Goal: Task Accomplishment & Management: Use online tool/utility

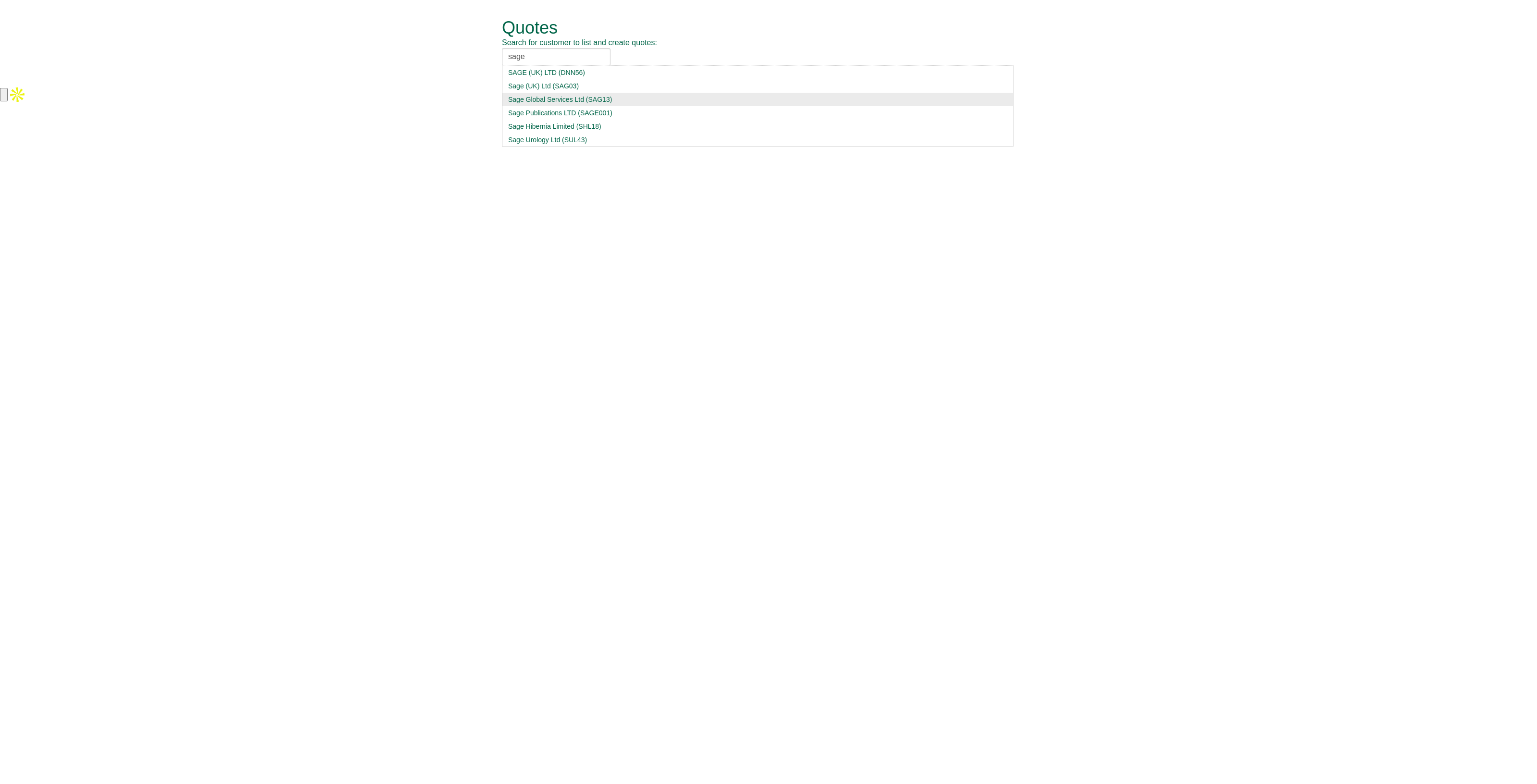
type input "sage"
click at [579, 95] on div "Sage Global Services Ltd (SAG13)" at bounding box center [758, 100] width 499 height 10
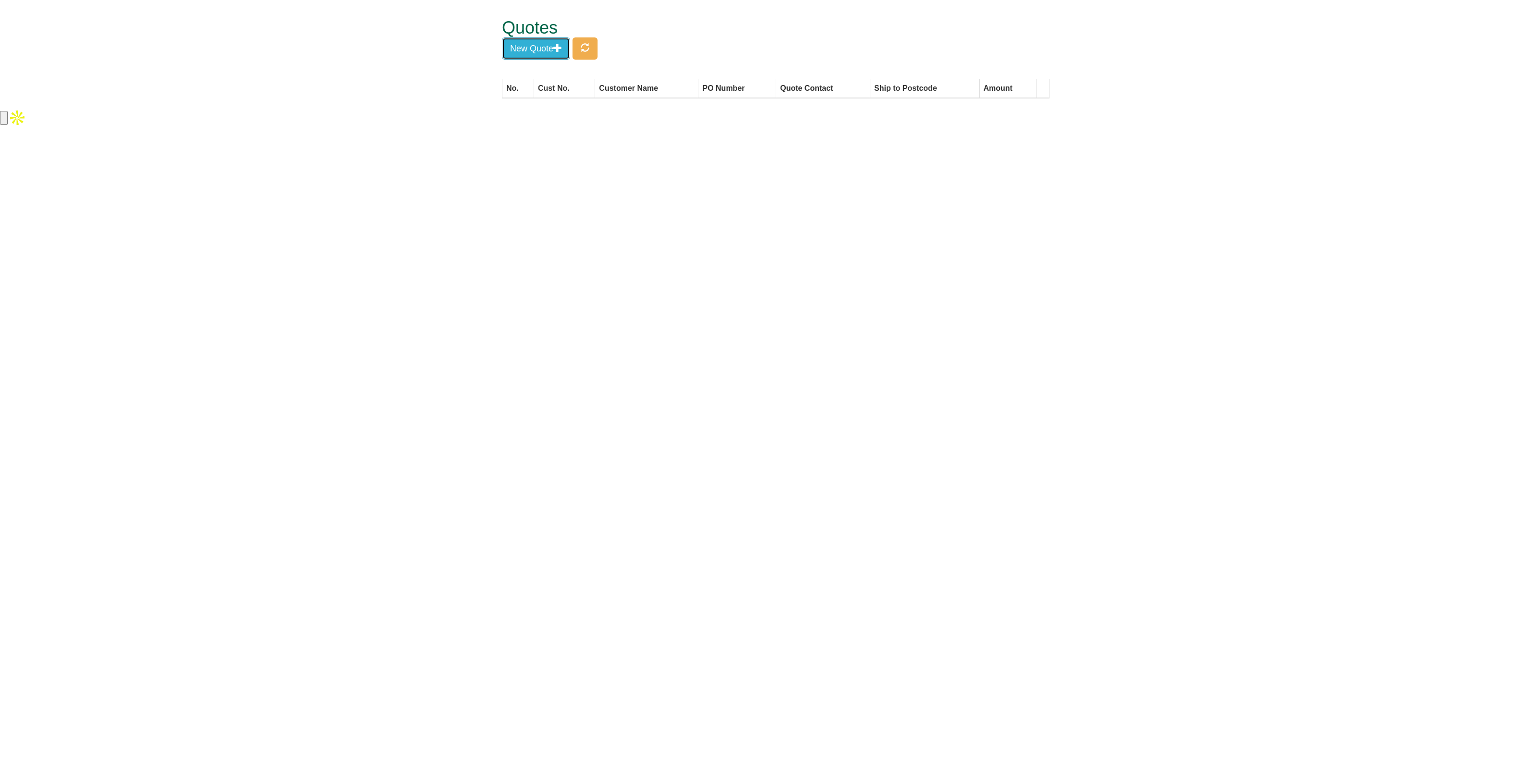
click at [536, 49] on button "New Quote" at bounding box center [536, 48] width 68 height 22
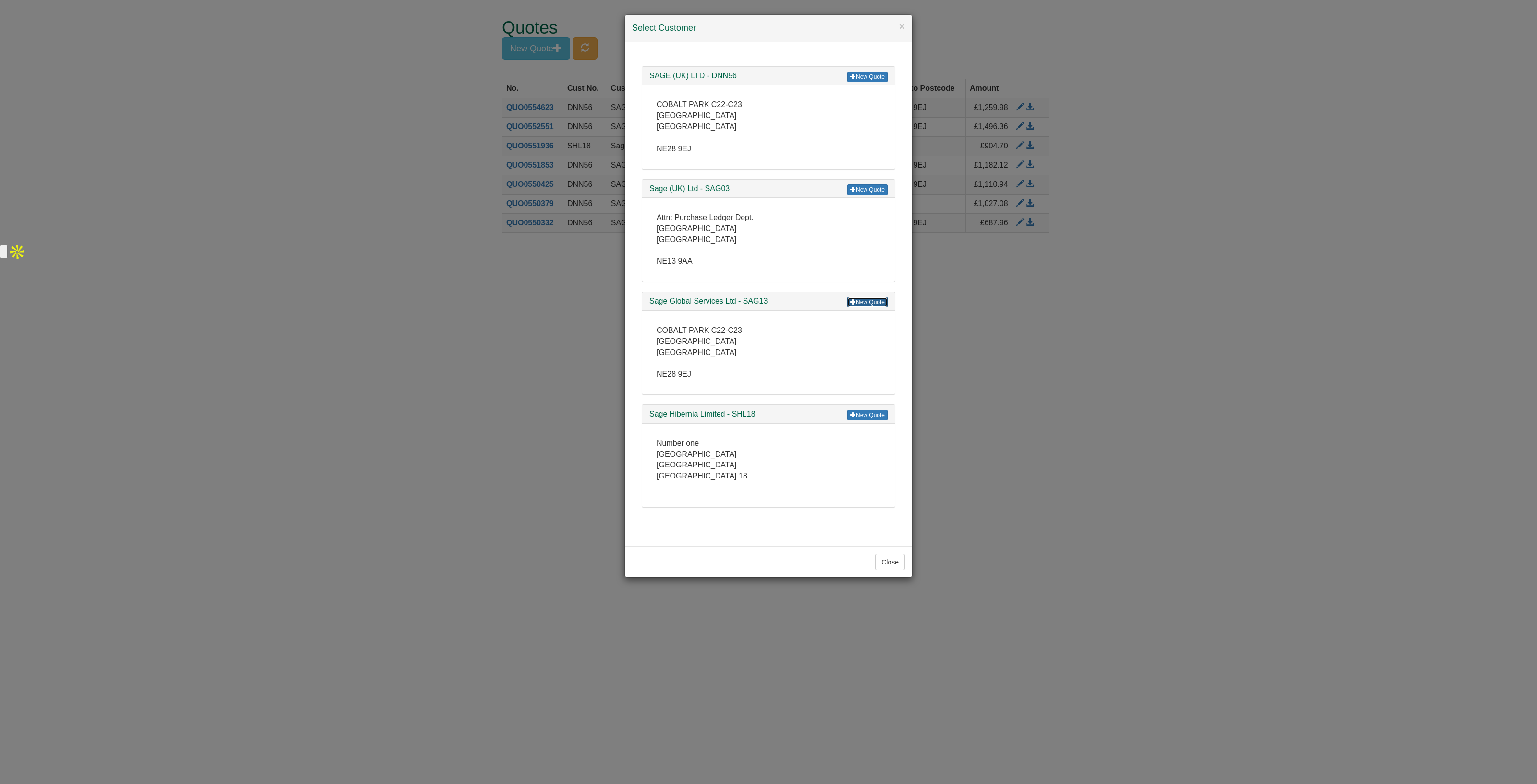
click at [853, 299] on span at bounding box center [853, 302] width 6 height 6
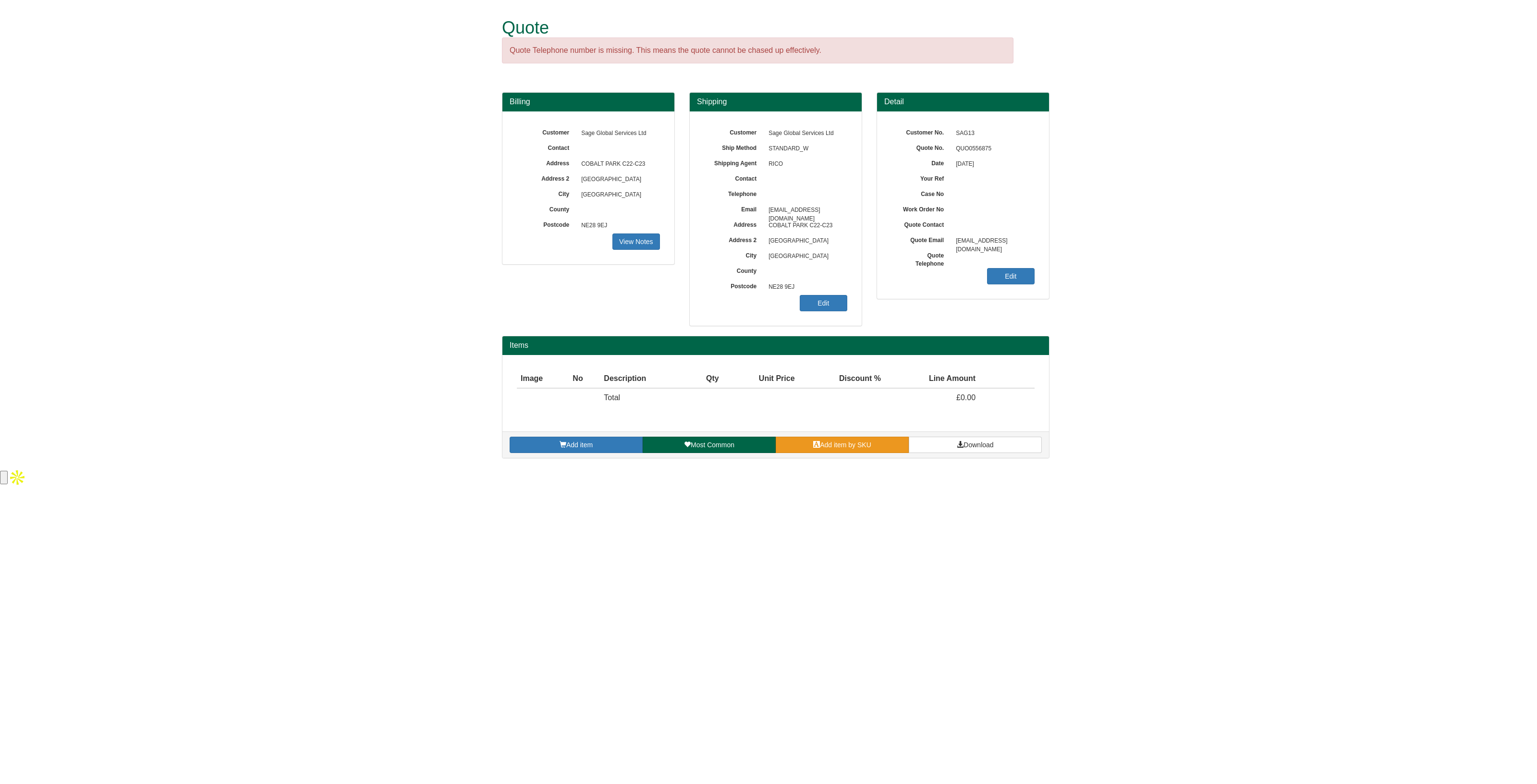
click at [850, 437] on link "Add item by SKU" at bounding box center [842, 445] width 133 height 16
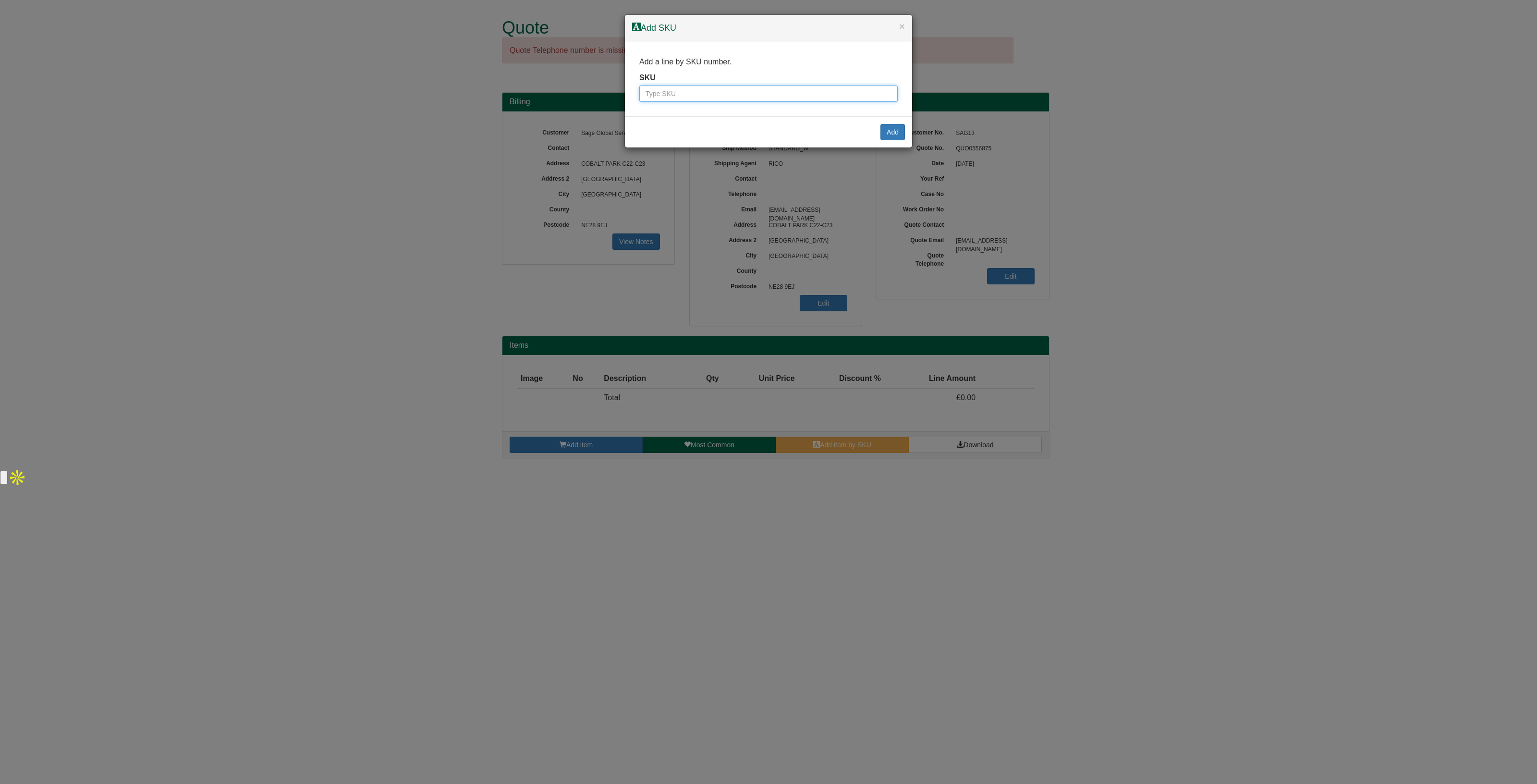
click at [647, 85] on input "text" at bounding box center [768, 93] width 258 height 16
paste input "100089220"
type input "100089220"
click at [899, 132] on button "Add" at bounding box center [893, 132] width 24 height 16
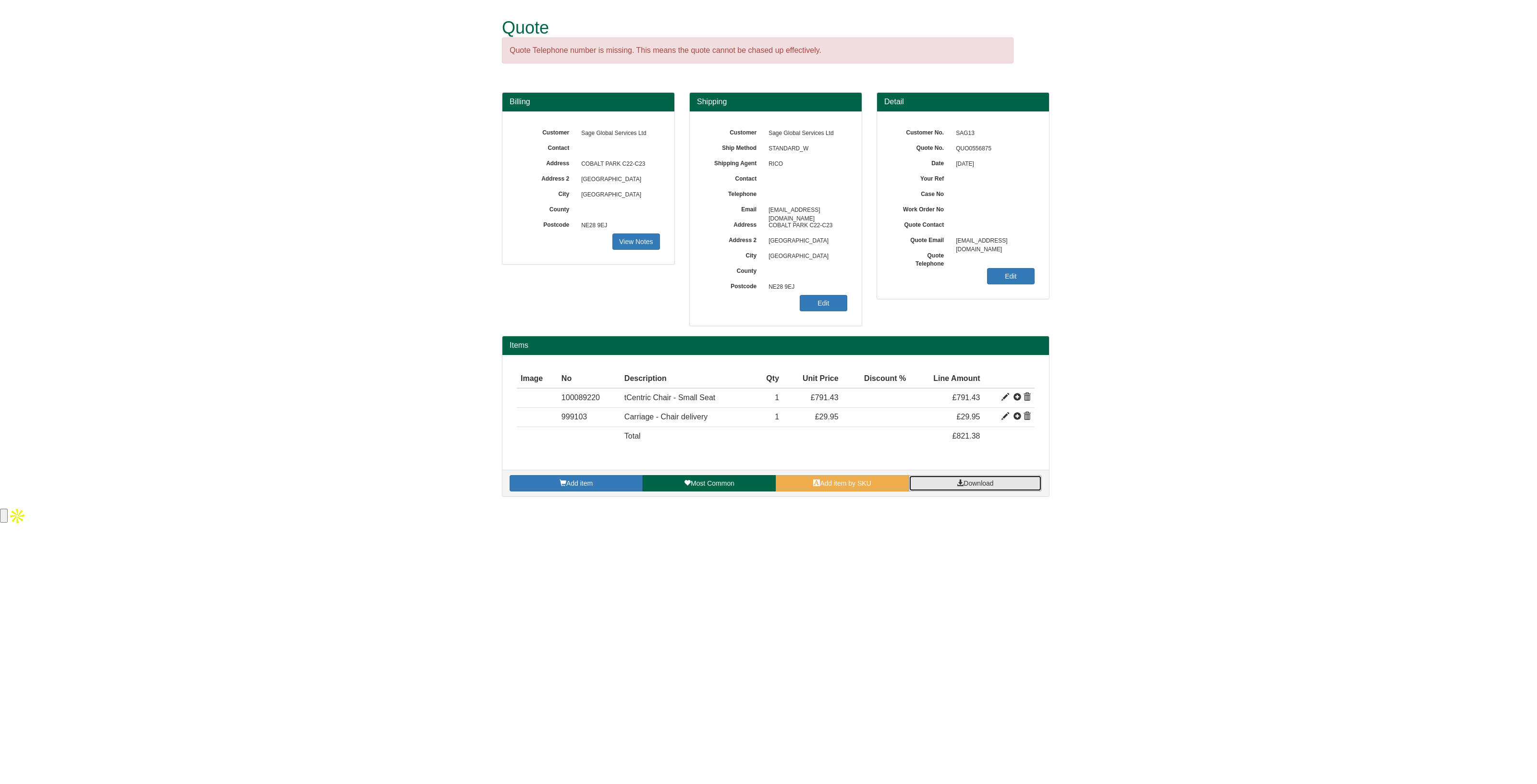
click at [1007, 479] on link "Download" at bounding box center [975, 483] width 133 height 16
click at [829, 481] on span "Add item by SKU" at bounding box center [845, 483] width 51 height 8
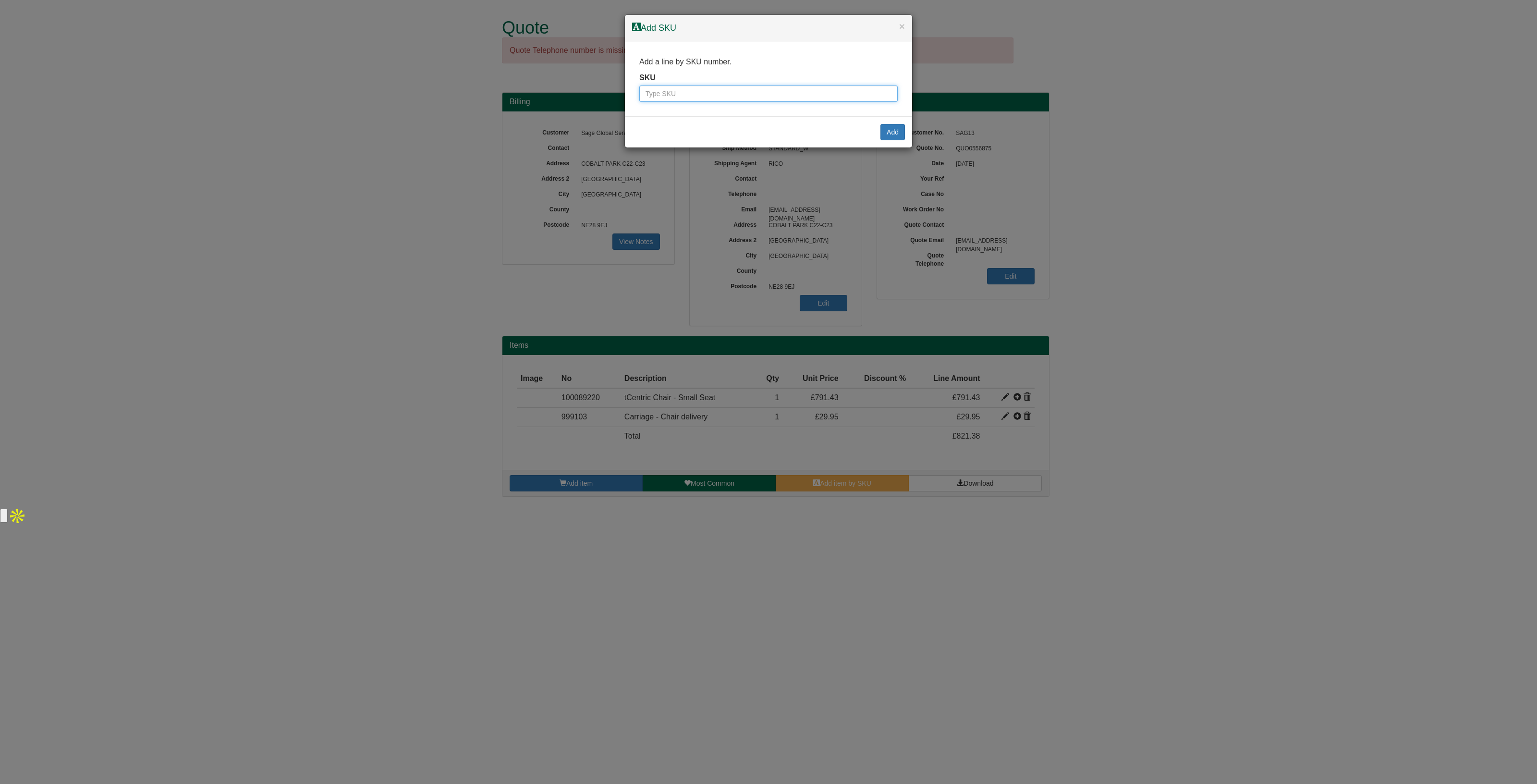
click at [691, 90] on input "text" at bounding box center [768, 93] width 258 height 16
paste input "00090283"
click at [644, 90] on input "00090283" at bounding box center [768, 93] width 258 height 16
type input "100090283"
click at [885, 135] on button "Add" at bounding box center [893, 132] width 24 height 16
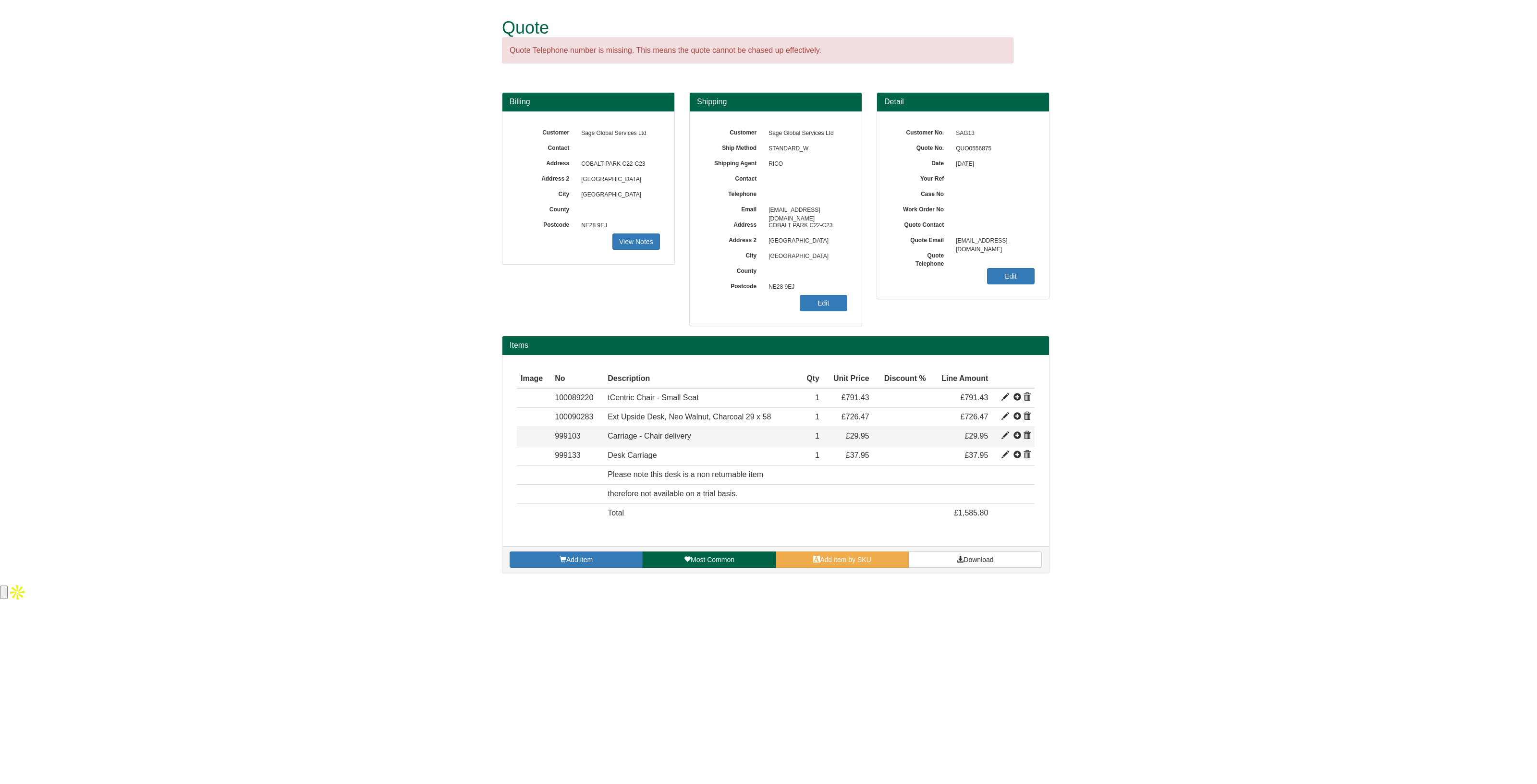
click at [1006, 436] on span at bounding box center [1005, 436] width 8 height 8
type input "Carriage - Chair delivery"
type input "23.65"
type input "29.95"
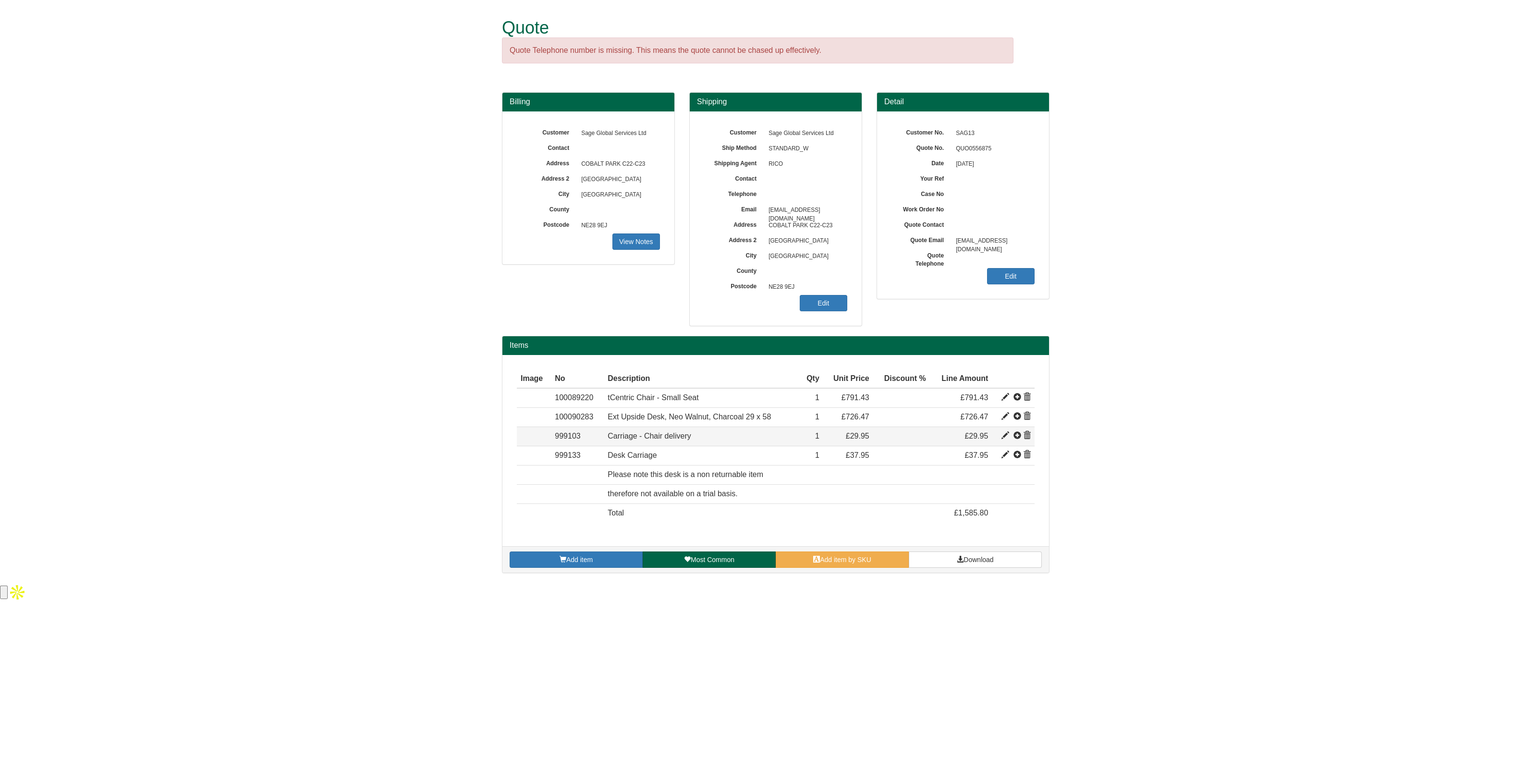
type input "1"
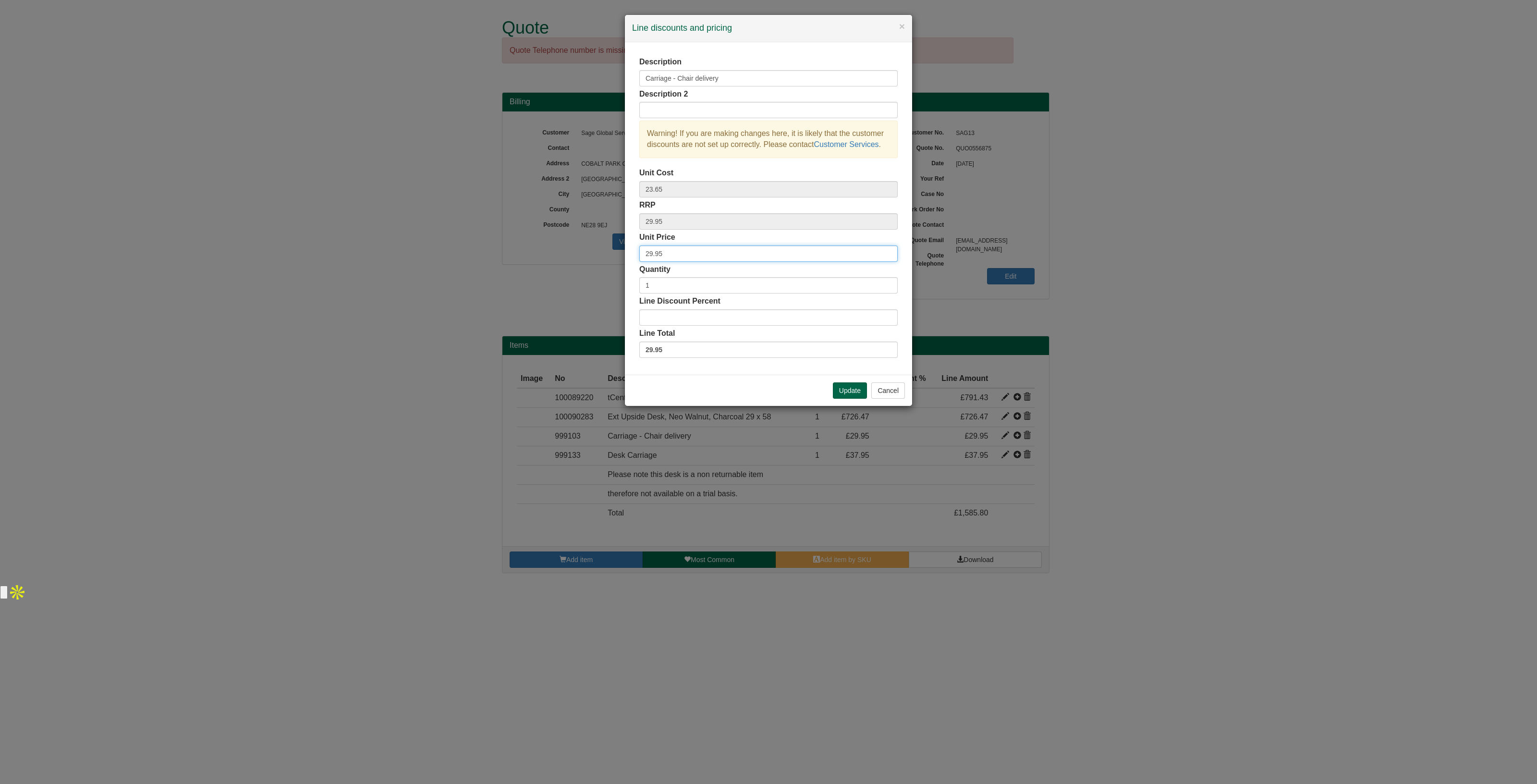
drag, startPoint x: 675, startPoint y: 255, endPoint x: 563, endPoint y: 249, distance: 112.2
click at [563, 249] on div "× Line discounts and pricing Description Carriage - Chair delivery Description …" at bounding box center [768, 392] width 1537 height 784
click at [841, 389] on button "Update" at bounding box center [850, 390] width 34 height 16
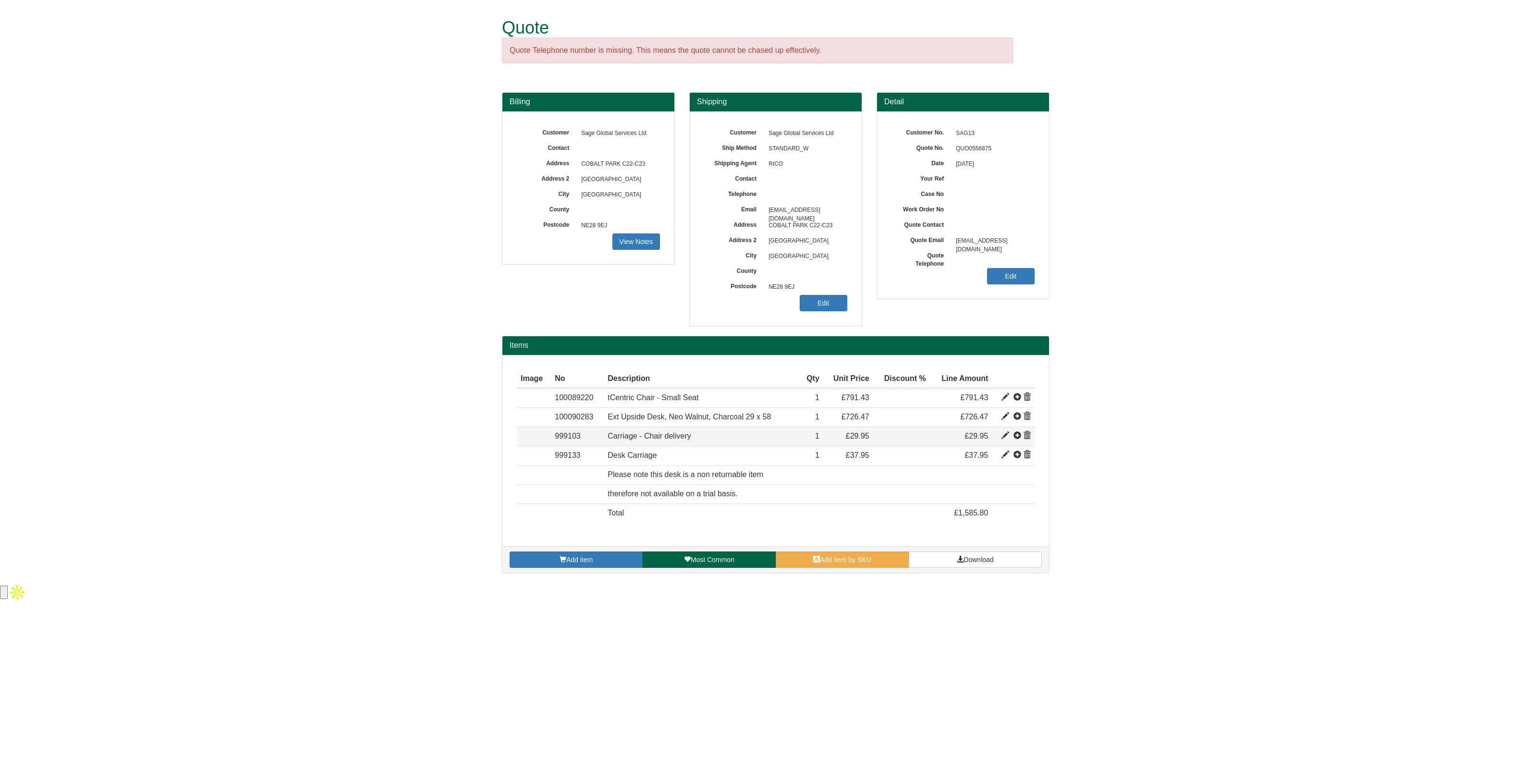
click at [1004, 434] on span at bounding box center [1005, 436] width 8 height 8
type input "29.95"
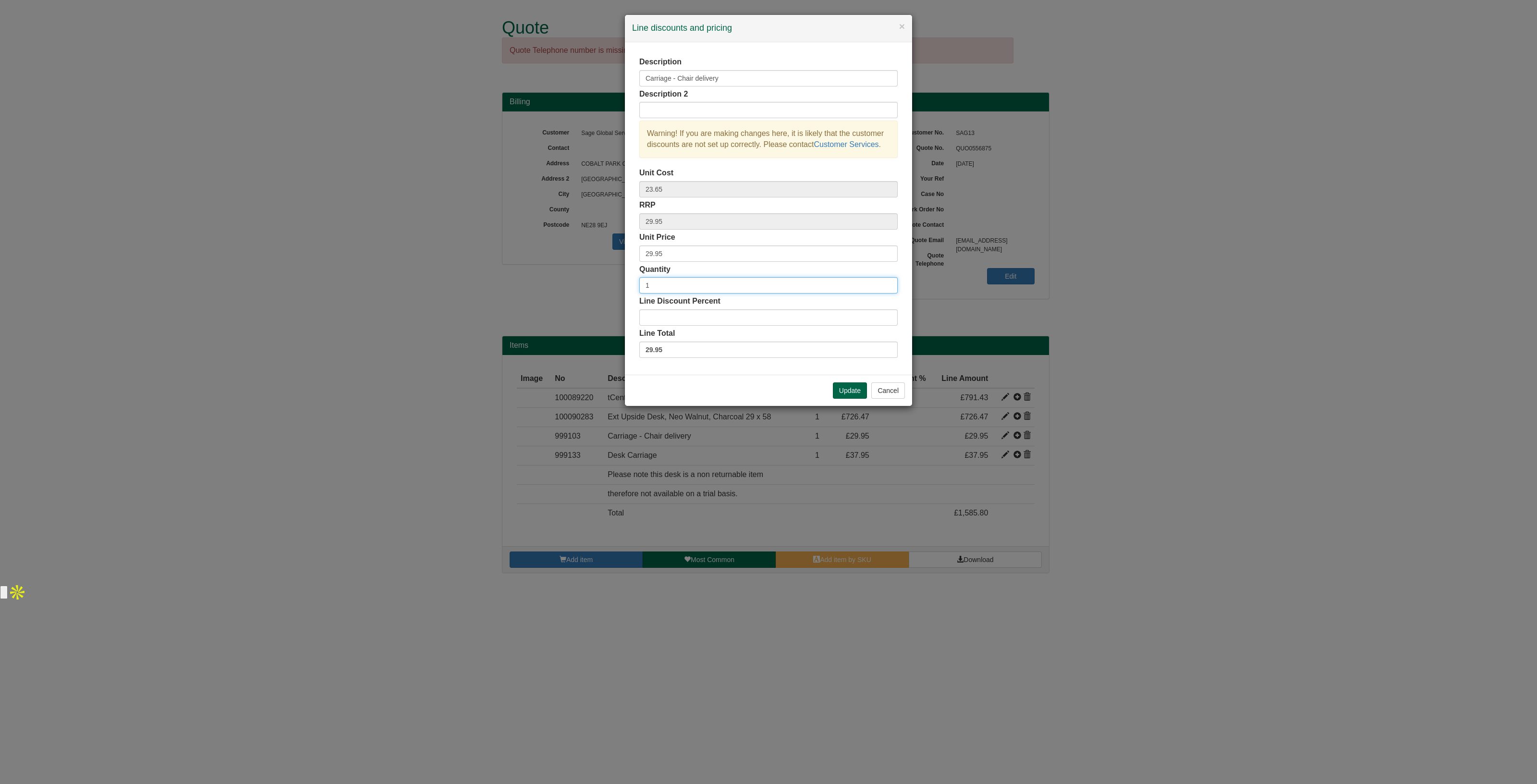
click at [726, 293] on input "1" at bounding box center [768, 285] width 258 height 16
drag, startPoint x: 675, startPoint y: 257, endPoint x: 587, endPoint y: 243, distance: 89.1
click at [587, 243] on div "× Line discounts and pricing Description Carriage - Chair delivery Description …" at bounding box center [768, 392] width 1537 height 784
type input "113.70"
click at [684, 212] on div "RRP 29.95" at bounding box center [768, 215] width 258 height 30
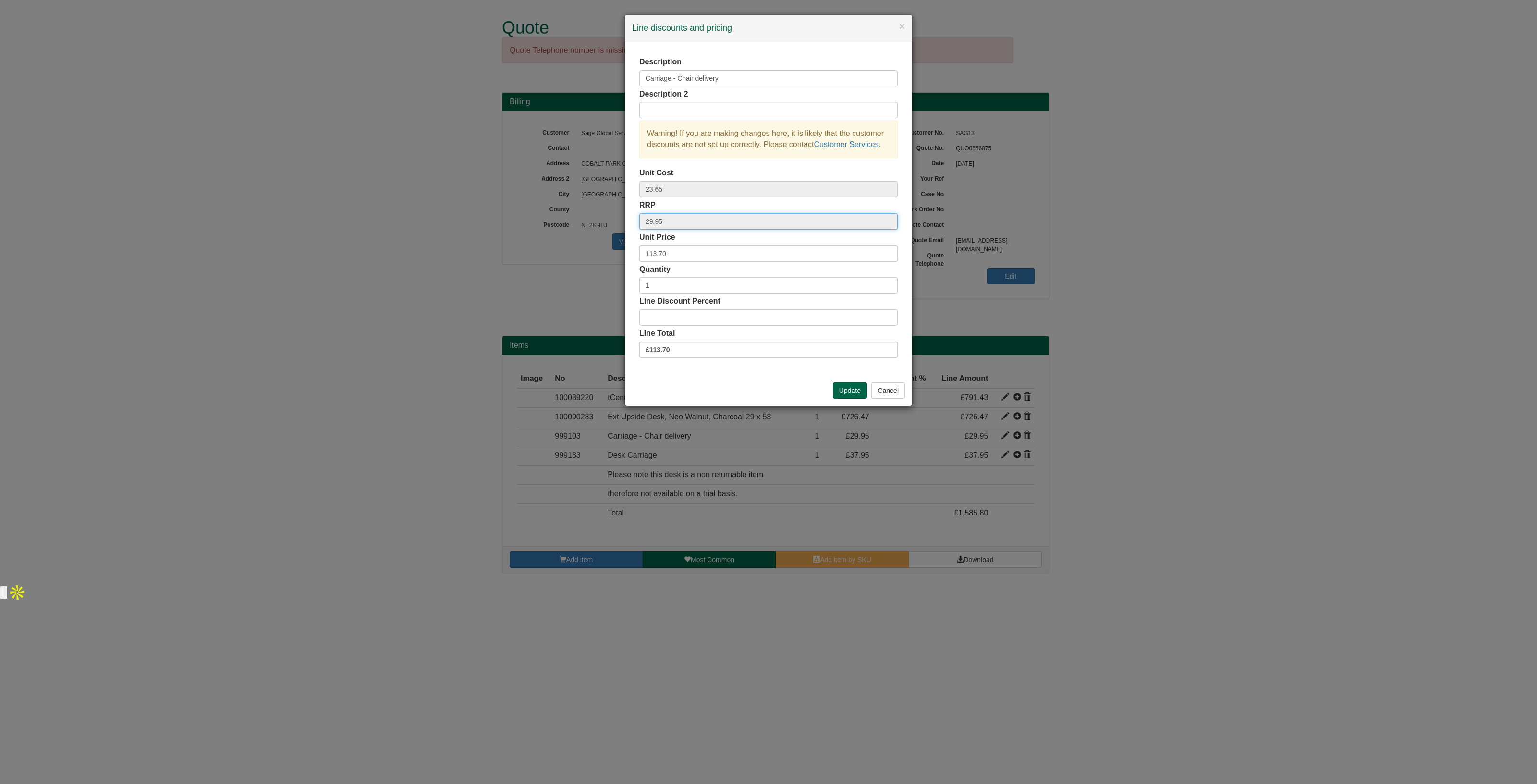
click at [677, 220] on input "29.95" at bounding box center [768, 221] width 258 height 16
click at [676, 189] on input "23.65" at bounding box center [768, 189] width 258 height 16
drag, startPoint x: 676, startPoint y: 189, endPoint x: 604, endPoint y: 184, distance: 72.2
click at [604, 184] on div "× Line discounts and pricing Description Carriage - Chair delivery Description …" at bounding box center [768, 392] width 1537 height 784
drag, startPoint x: 672, startPoint y: 226, endPoint x: 607, endPoint y: 220, distance: 65.3
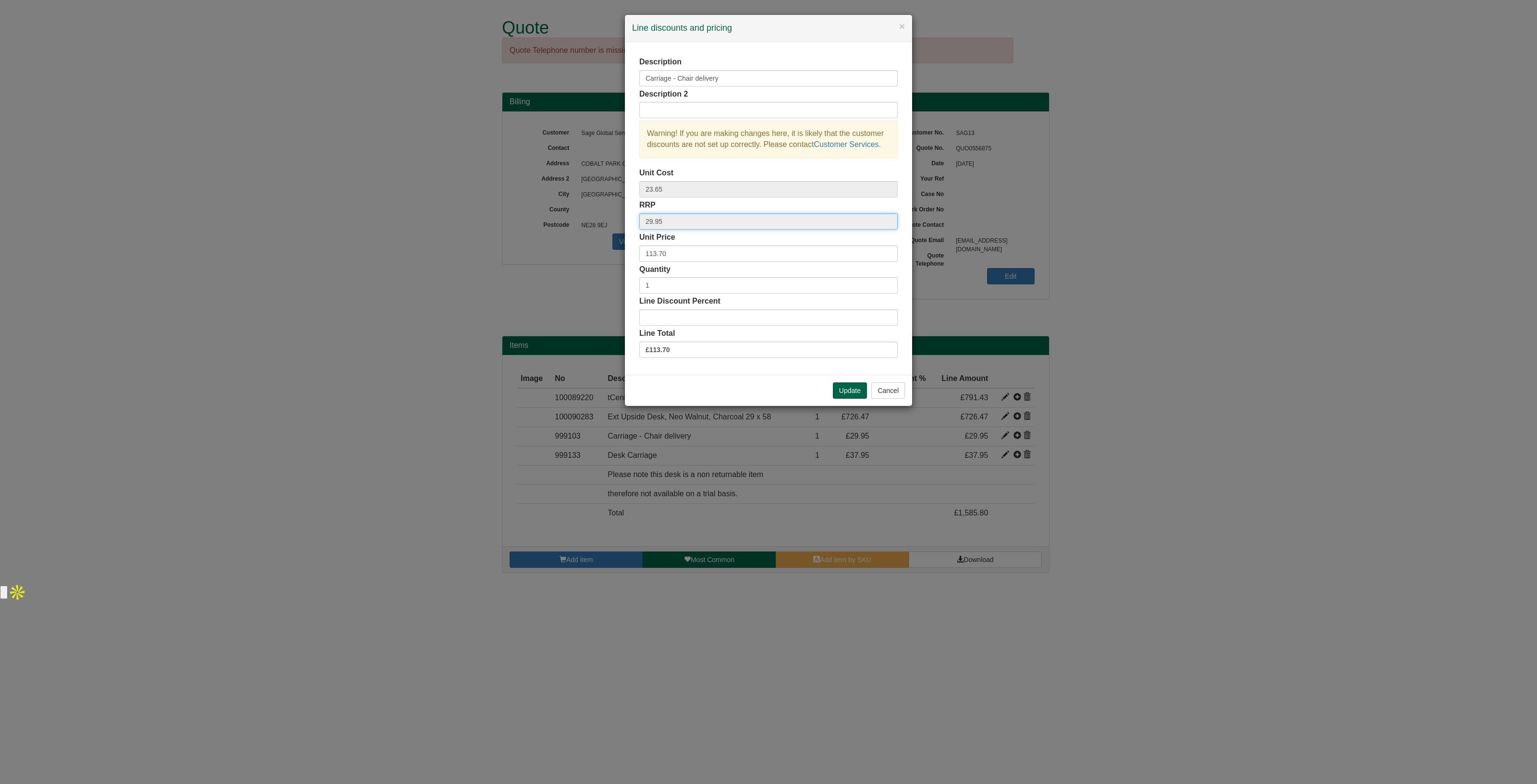
click at [607, 220] on div "× Line discounts and pricing Description Carriage - Chair delivery Description …" at bounding box center [768, 392] width 1537 height 784
click at [846, 387] on button "Update" at bounding box center [850, 390] width 34 height 16
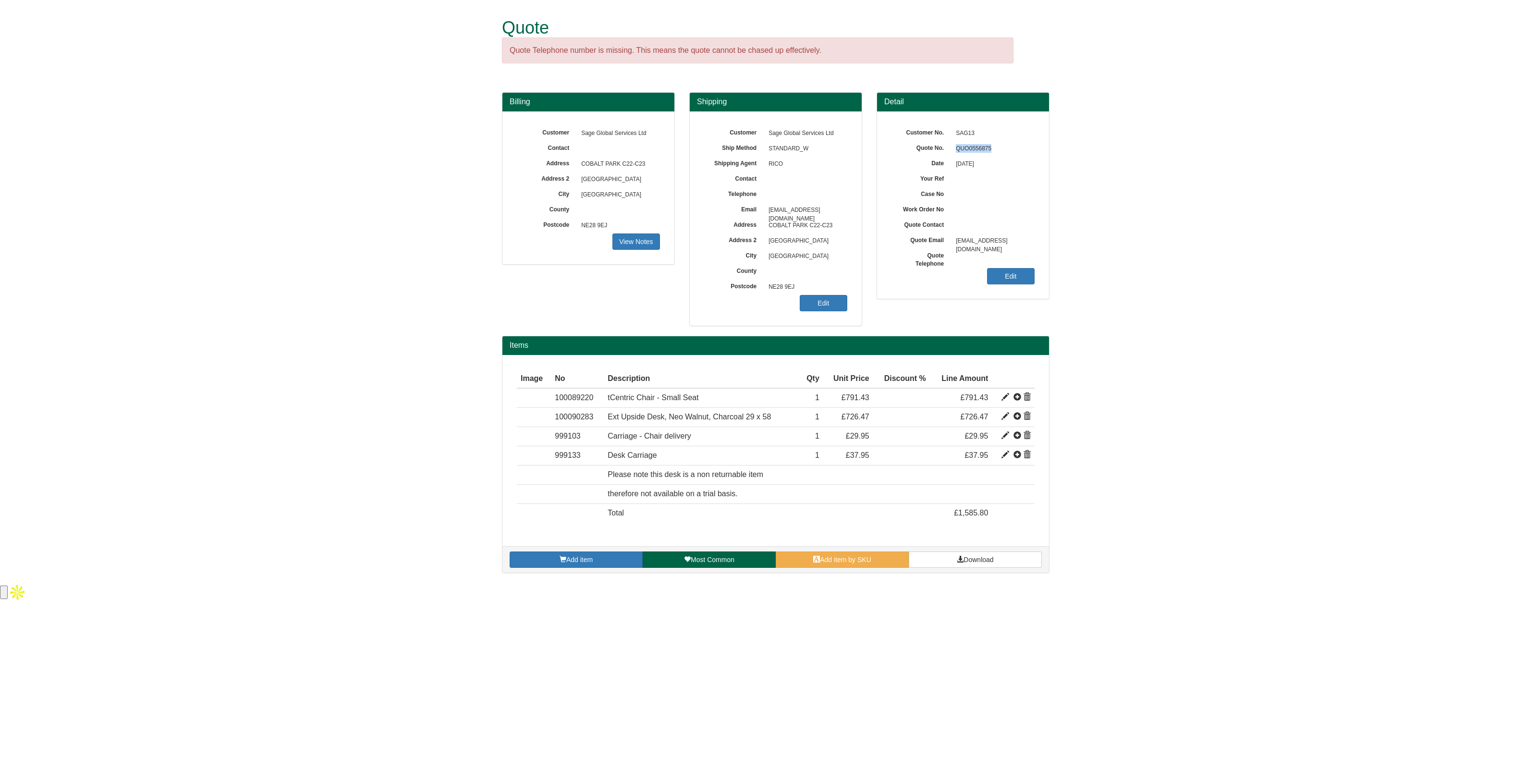
drag, startPoint x: 999, startPoint y: 152, endPoint x: 948, endPoint y: 151, distance: 51.0
click at [948, 126] on div "Quote No. QUO0556875" at bounding box center [963, 126] width 143 height 0
copy div "QUO0556875"
click at [816, 301] on link "Edit" at bounding box center [823, 303] width 48 height 16
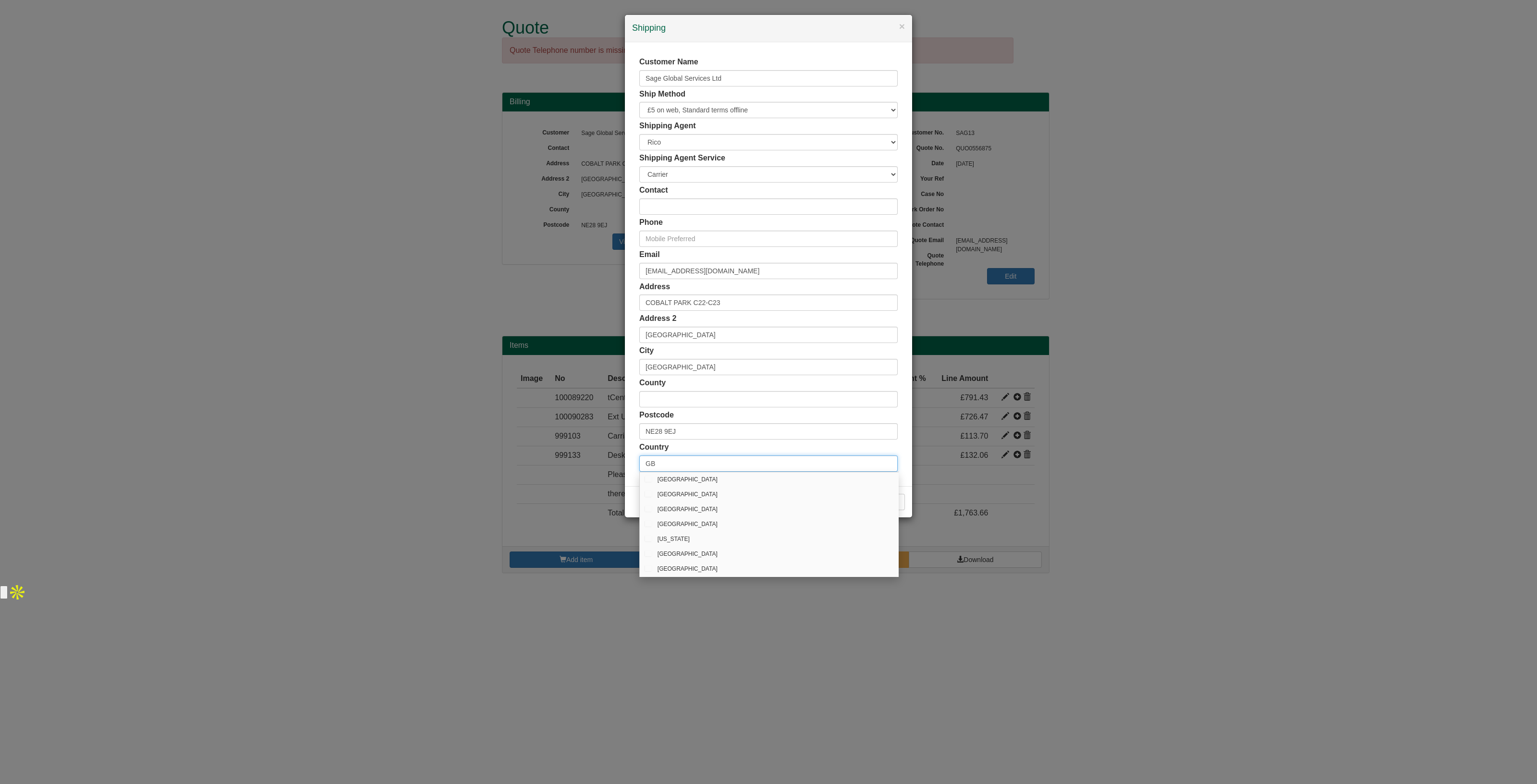
drag, startPoint x: 672, startPoint y: 462, endPoint x: 530, endPoint y: 459, distance: 142.0
click at [530, 459] on div "× Shipping Customer Name Sage Global Services Ltd Ship Method Free of Charge £5…" at bounding box center [768, 392] width 1537 height 784
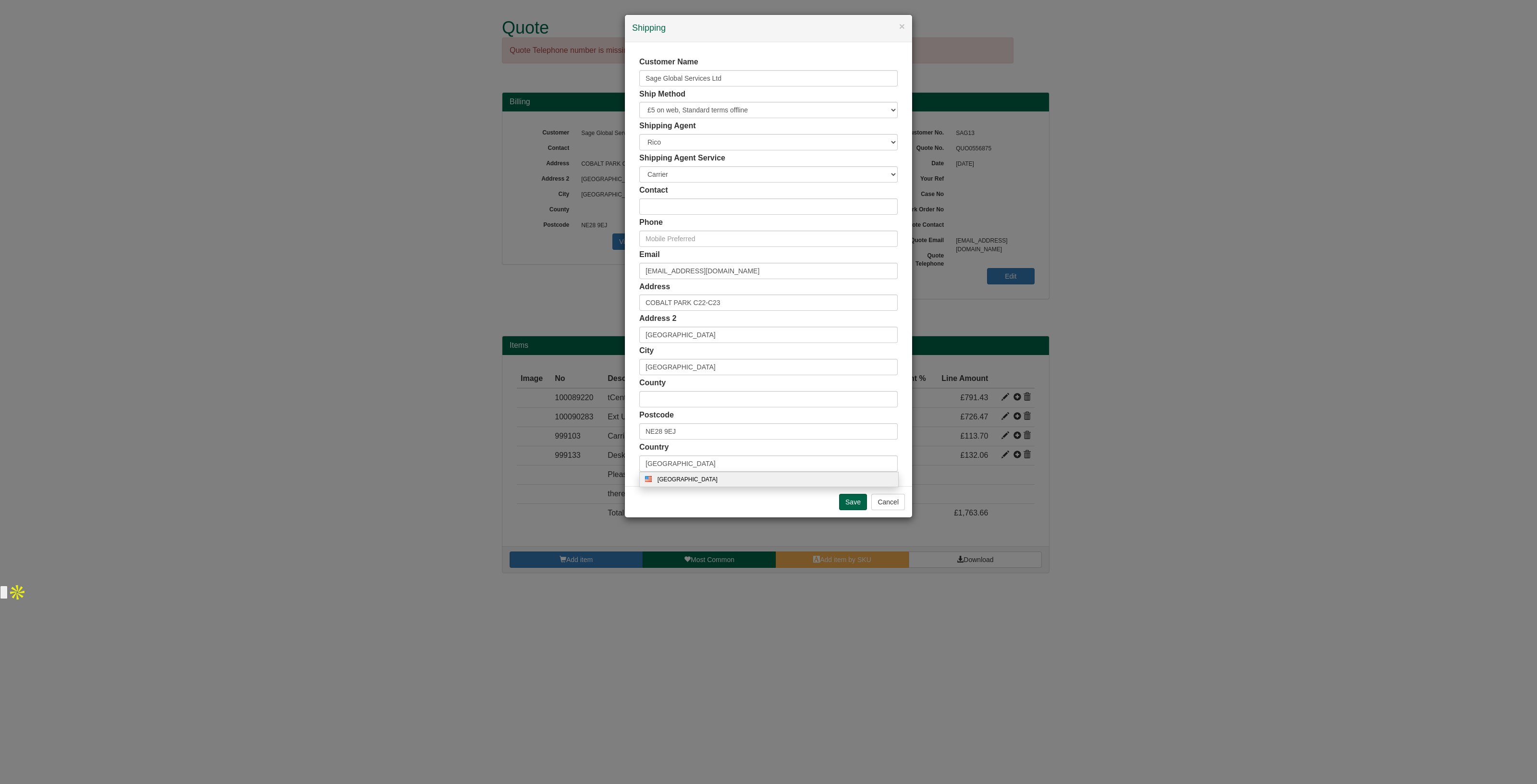
click at [692, 481] on div "United States" at bounding box center [779, 480] width 242 height 7
type input "US"
drag, startPoint x: 689, startPoint y: 433, endPoint x: 567, endPoint y: 425, distance: 122.3
click at [567, 425] on div "× Shipping Customer Name Sage Global Services Ltd Ship Method Free of Charge £5…" at bounding box center [768, 392] width 1537 height 784
click at [682, 209] on input "text" at bounding box center [768, 206] width 258 height 16
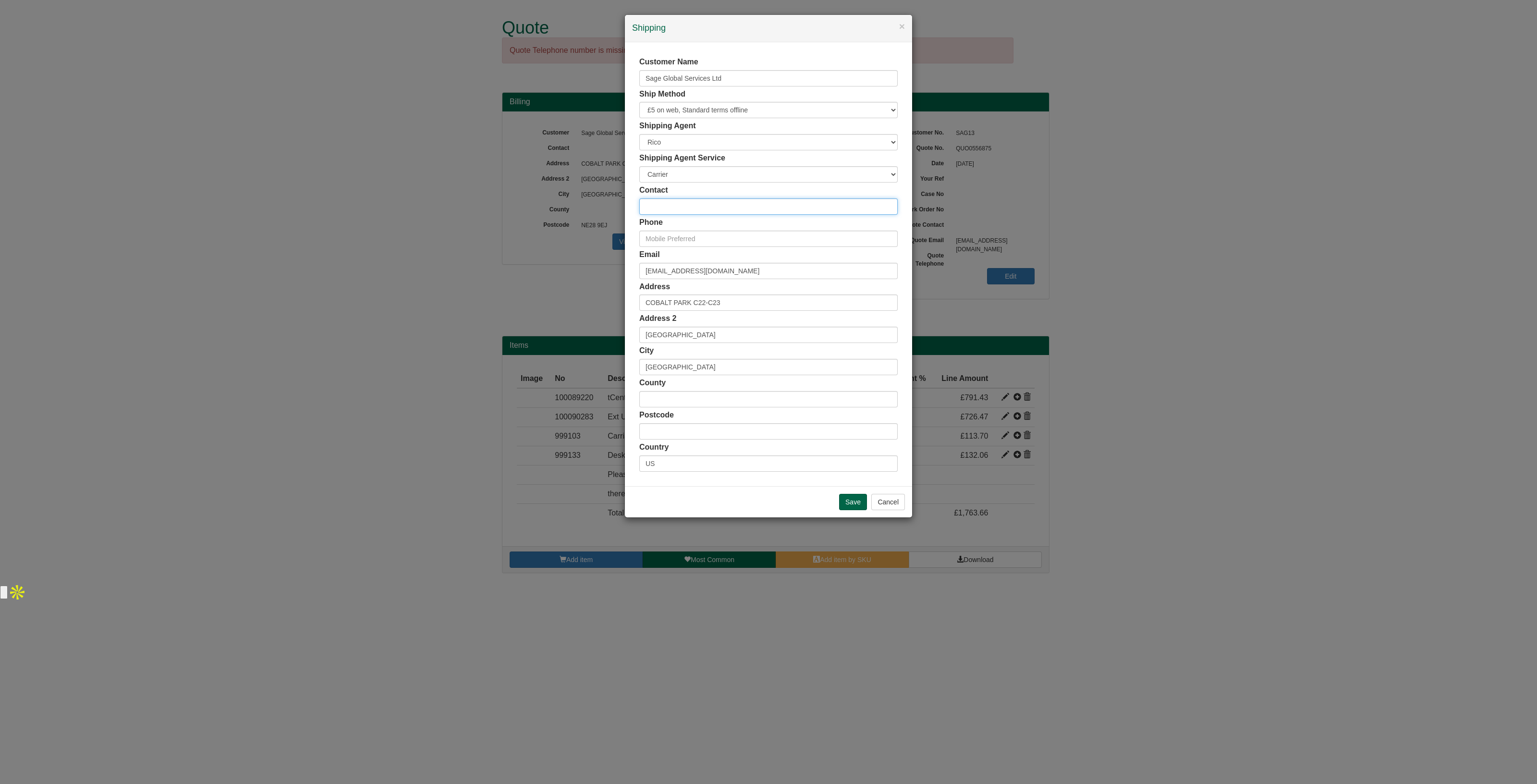
paste input "[PERSON_NAME]"
type input "[PERSON_NAME]"
drag, startPoint x: 767, startPoint y: 271, endPoint x: 449, endPoint y: 257, distance: 318.3
click at [449, 257] on div "× Shipping Customer Name Sage Global Services Ltd Ship Method Free of Charge £5…" at bounding box center [768, 392] width 1537 height 784
paste input "jordan.earnest"
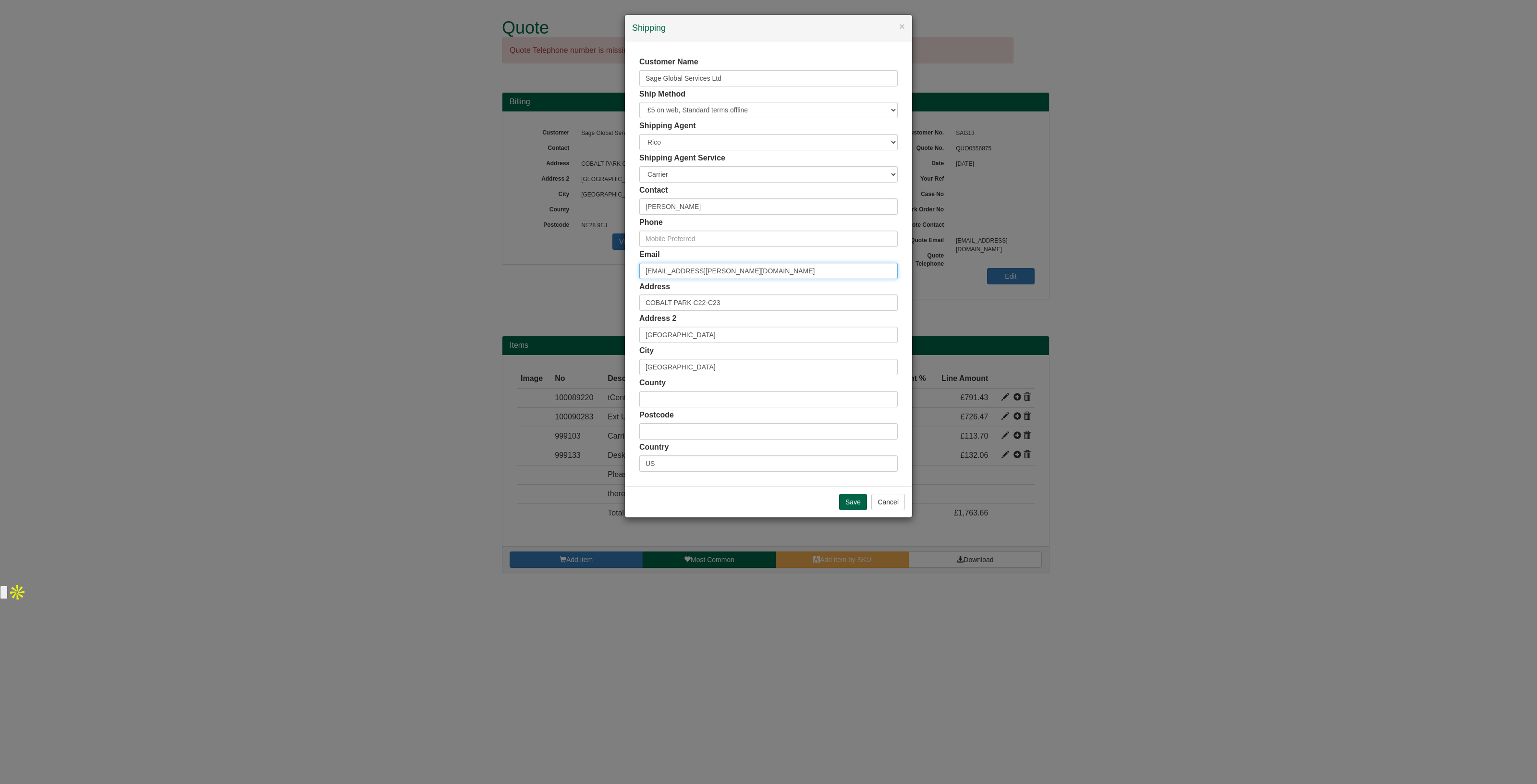
type input "[EMAIL_ADDRESS][PERSON_NAME][DOMAIN_NAME]"
drag, startPoint x: 751, startPoint y: 301, endPoint x: 511, endPoint y: 297, distance: 240.0
click at [511, 297] on div "× Shipping Customer Name Sage Global Services Ltd Ship Method Free of Charge £5…" at bounding box center [768, 392] width 1537 height 784
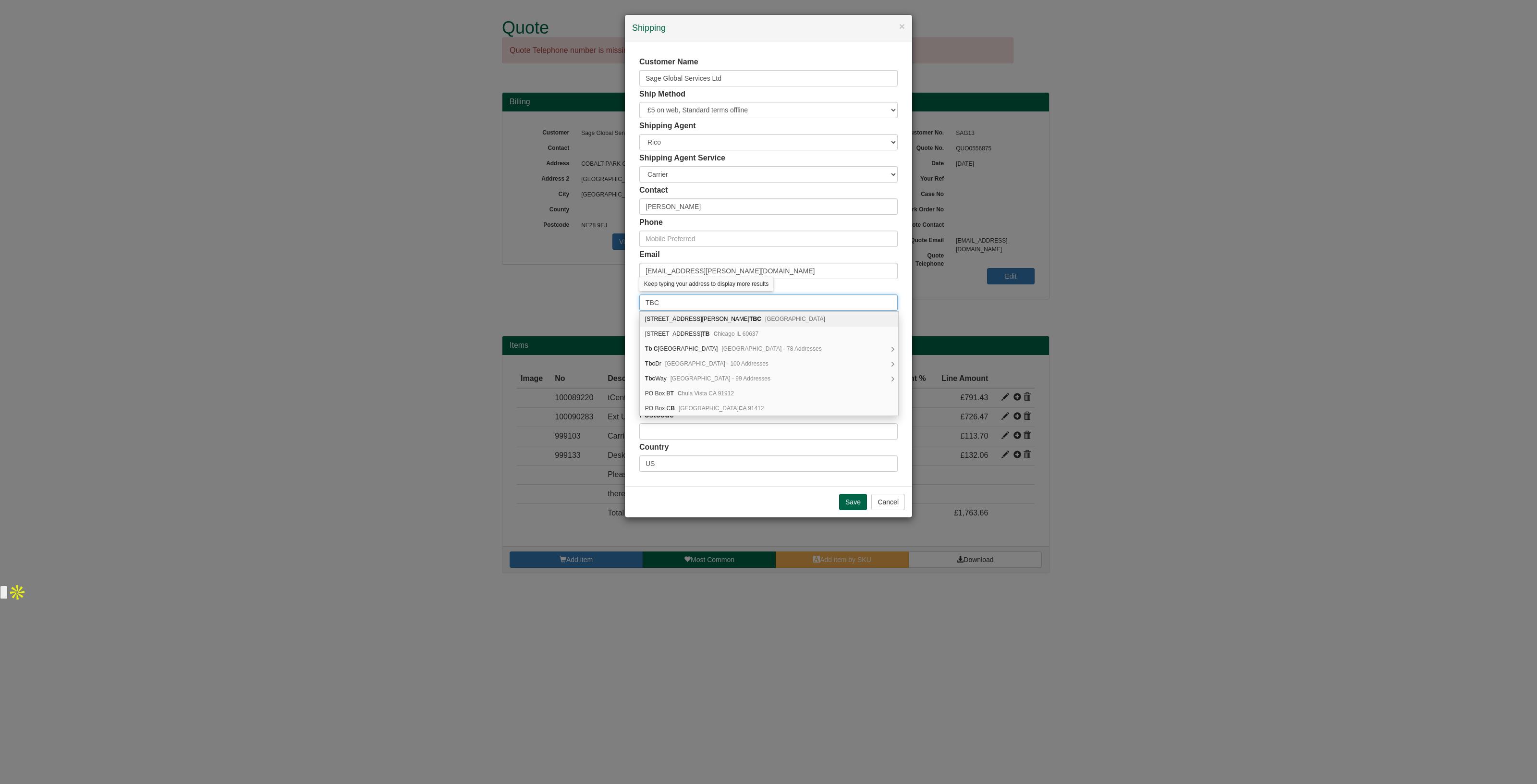
type input "TBC"
click at [816, 285] on div "Address TBC" at bounding box center [768, 297] width 258 height 30
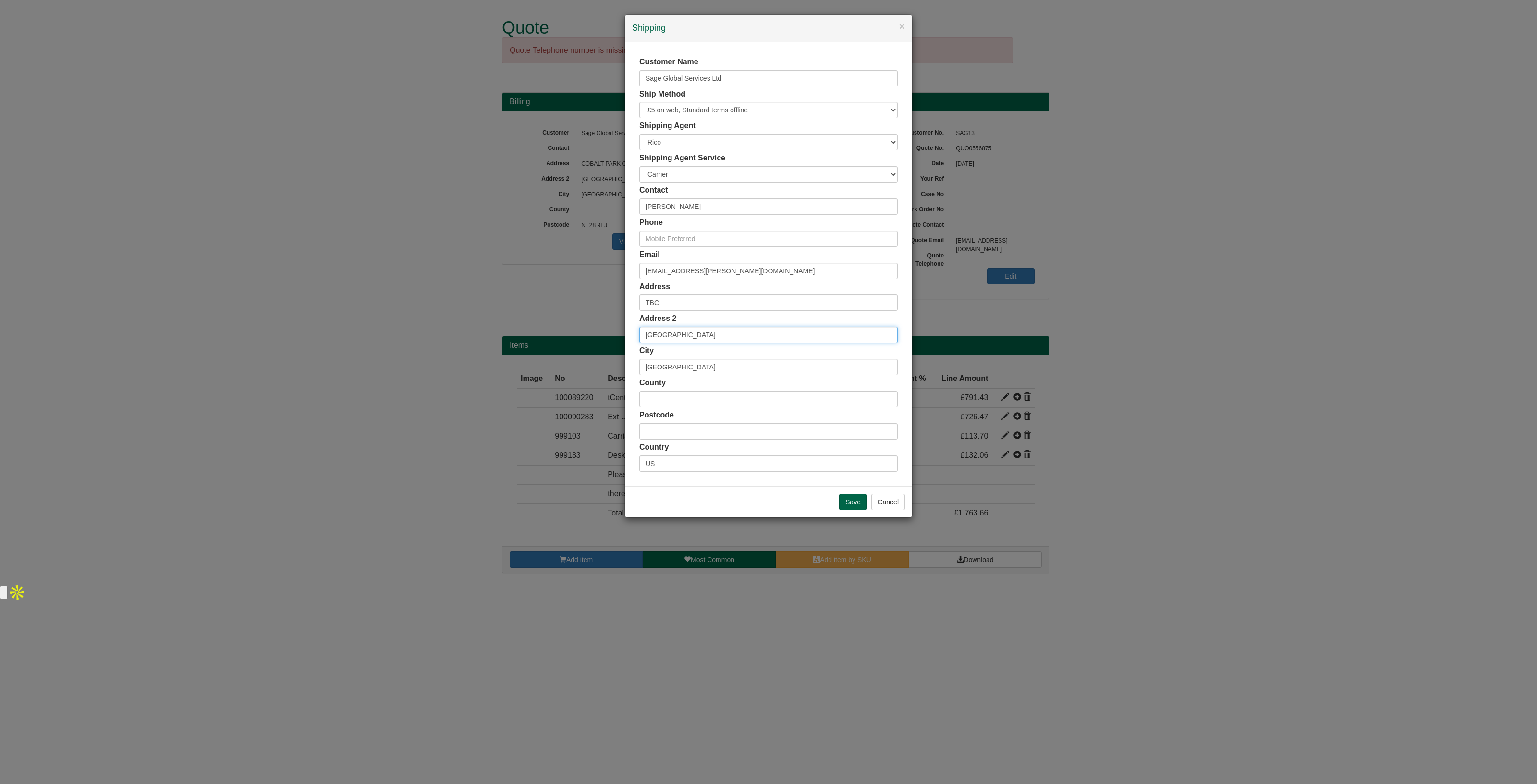
drag, startPoint x: 767, startPoint y: 332, endPoint x: 495, endPoint y: 332, distance: 272.0
click at [495, 332] on div "× Shipping Customer Name Sage Global Services Ltd Ship Method Free of Charge £5…" at bounding box center [768, 392] width 1537 height 784
drag, startPoint x: 638, startPoint y: 363, endPoint x: 567, endPoint y: 371, distance: 71.4
click at [567, 371] on div "× Shipping Customer Name Sage Global Services Ltd Ship Method Free of Charge £5…" at bounding box center [768, 392] width 1537 height 784
click at [840, 502] on input "Save" at bounding box center [853, 502] width 28 height 16
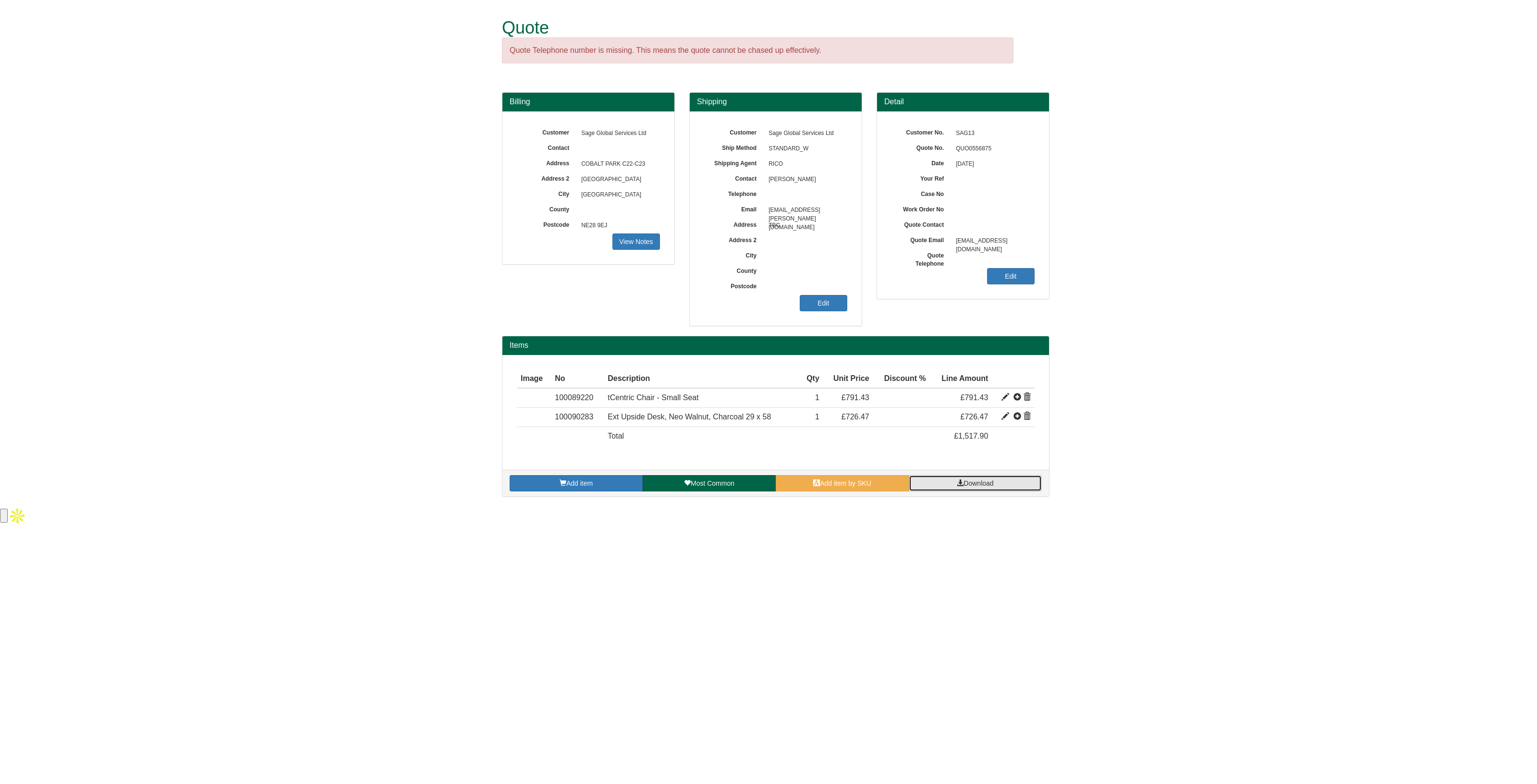
click at [943, 481] on link "Download" at bounding box center [975, 483] width 133 height 16
drag, startPoint x: 993, startPoint y: 148, endPoint x: 952, endPoint y: 154, distance: 41.4
click at [952, 154] on span "QUO0556875" at bounding box center [993, 149] width 84 height 16
copy span "QUO0556875"
click at [819, 489] on link "Add item by SKU" at bounding box center [842, 483] width 133 height 16
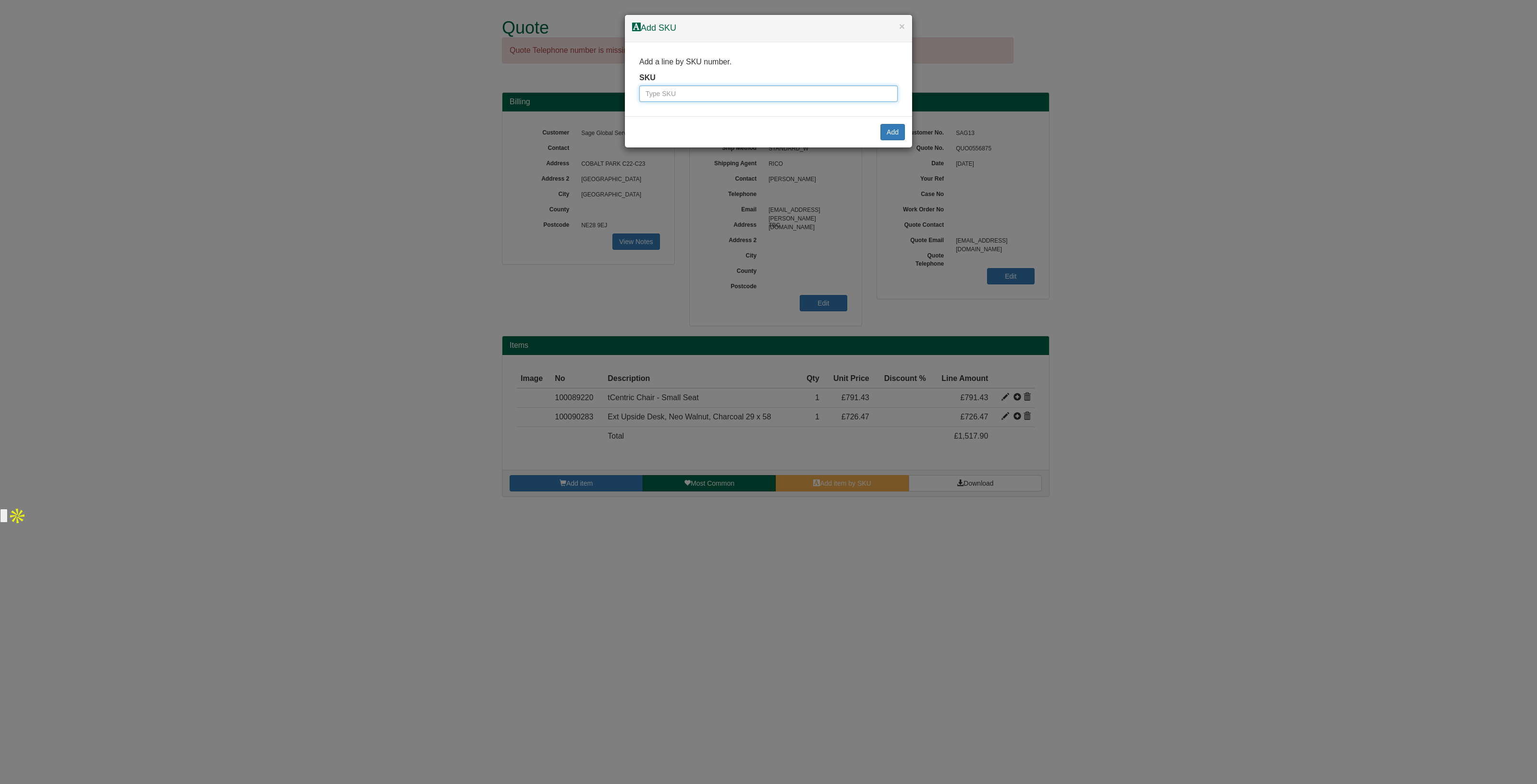
click at [671, 95] on input "text" at bounding box center [768, 93] width 258 height 16
paste input "9770012"
click at [647, 92] on input "9770012" at bounding box center [768, 93] width 258 height 16
type input "9770012"
click at [890, 132] on button "Add" at bounding box center [893, 132] width 24 height 16
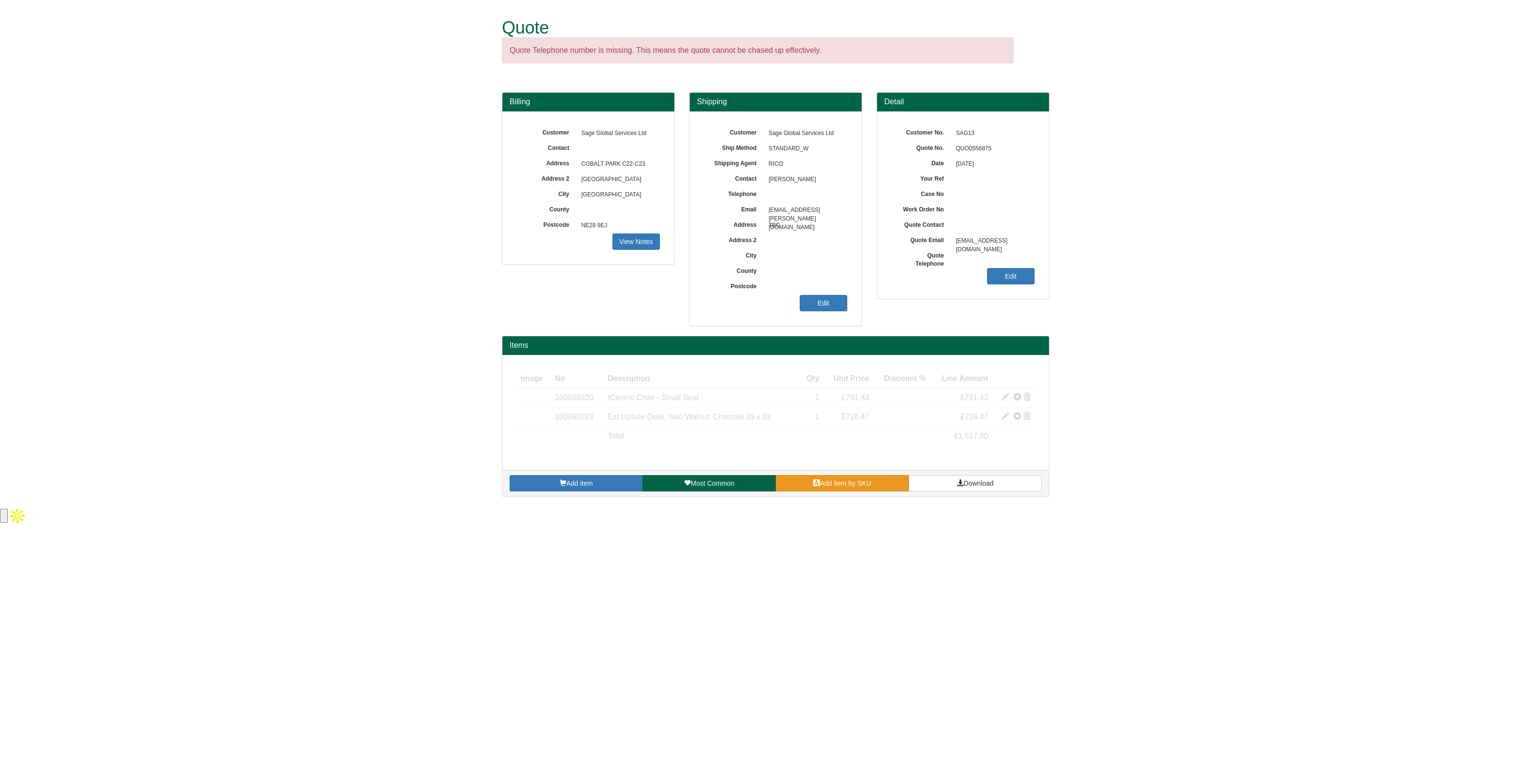
click at [831, 476] on link "Add item by SKU" at bounding box center [842, 483] width 133 height 16
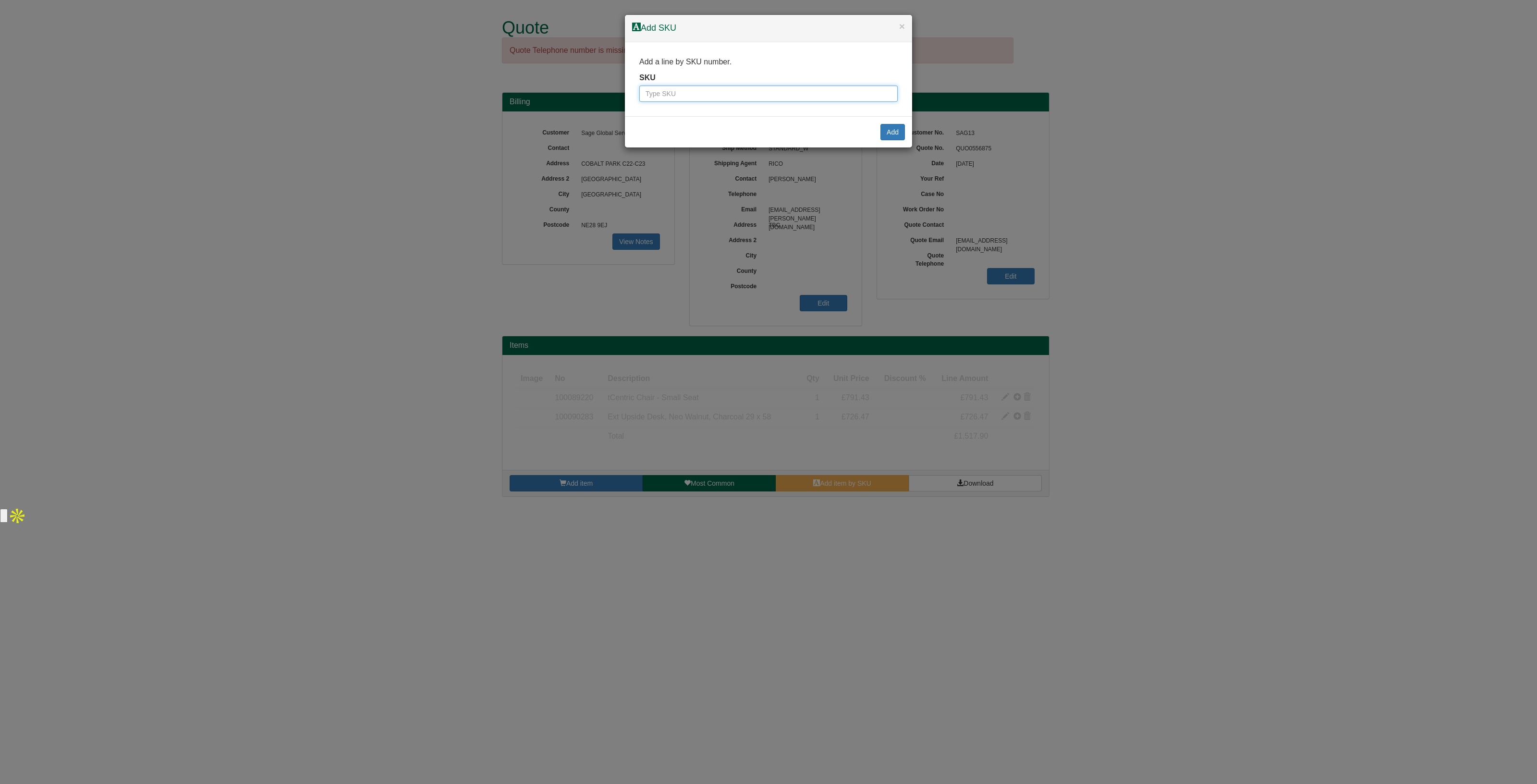
click at [664, 91] on input "text" at bounding box center [768, 93] width 258 height 16
paste input "9770012"
type input "9770012"
click at [893, 129] on button "Add" at bounding box center [893, 132] width 24 height 16
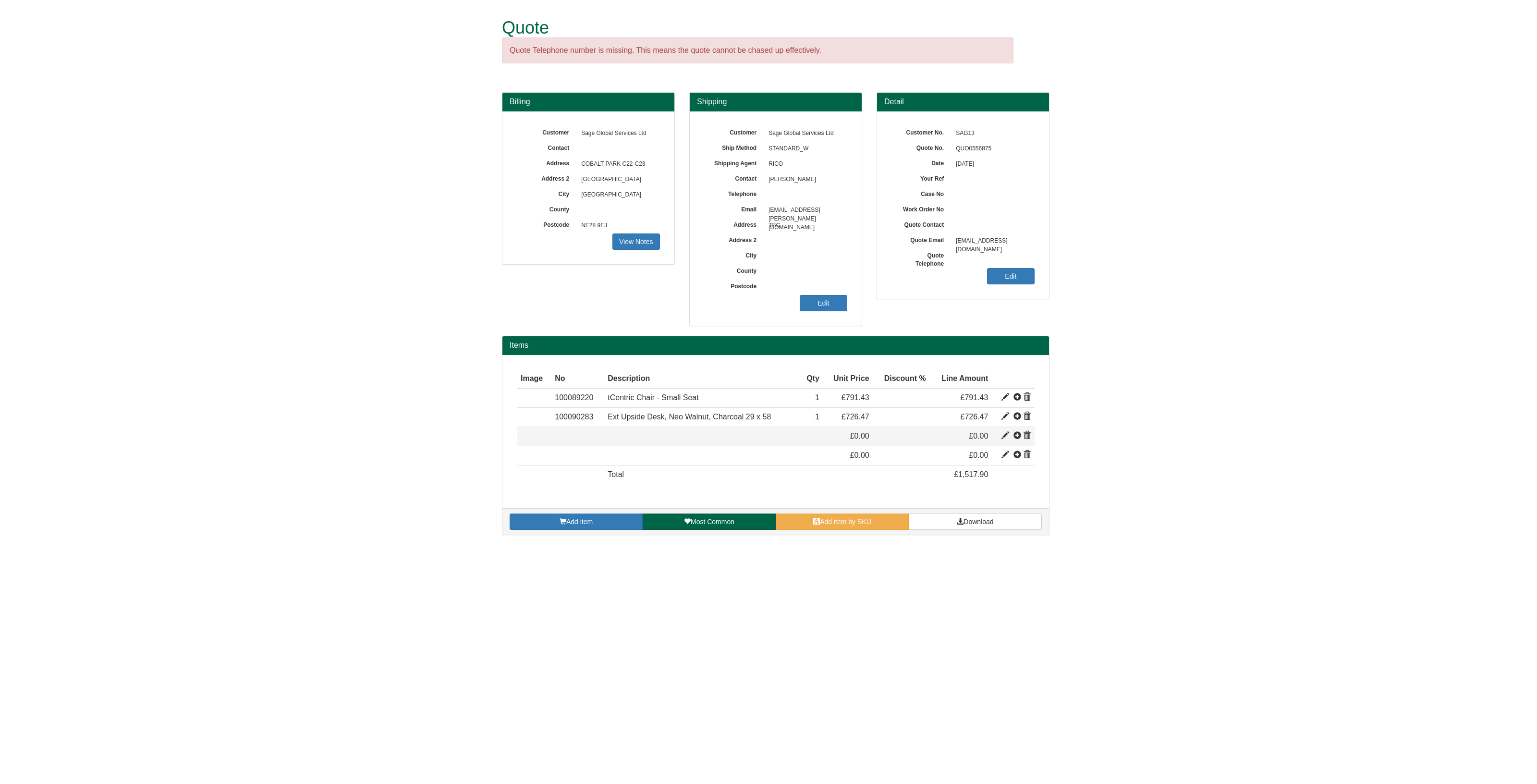
click at [1026, 433] on span at bounding box center [1027, 436] width 8 height 8
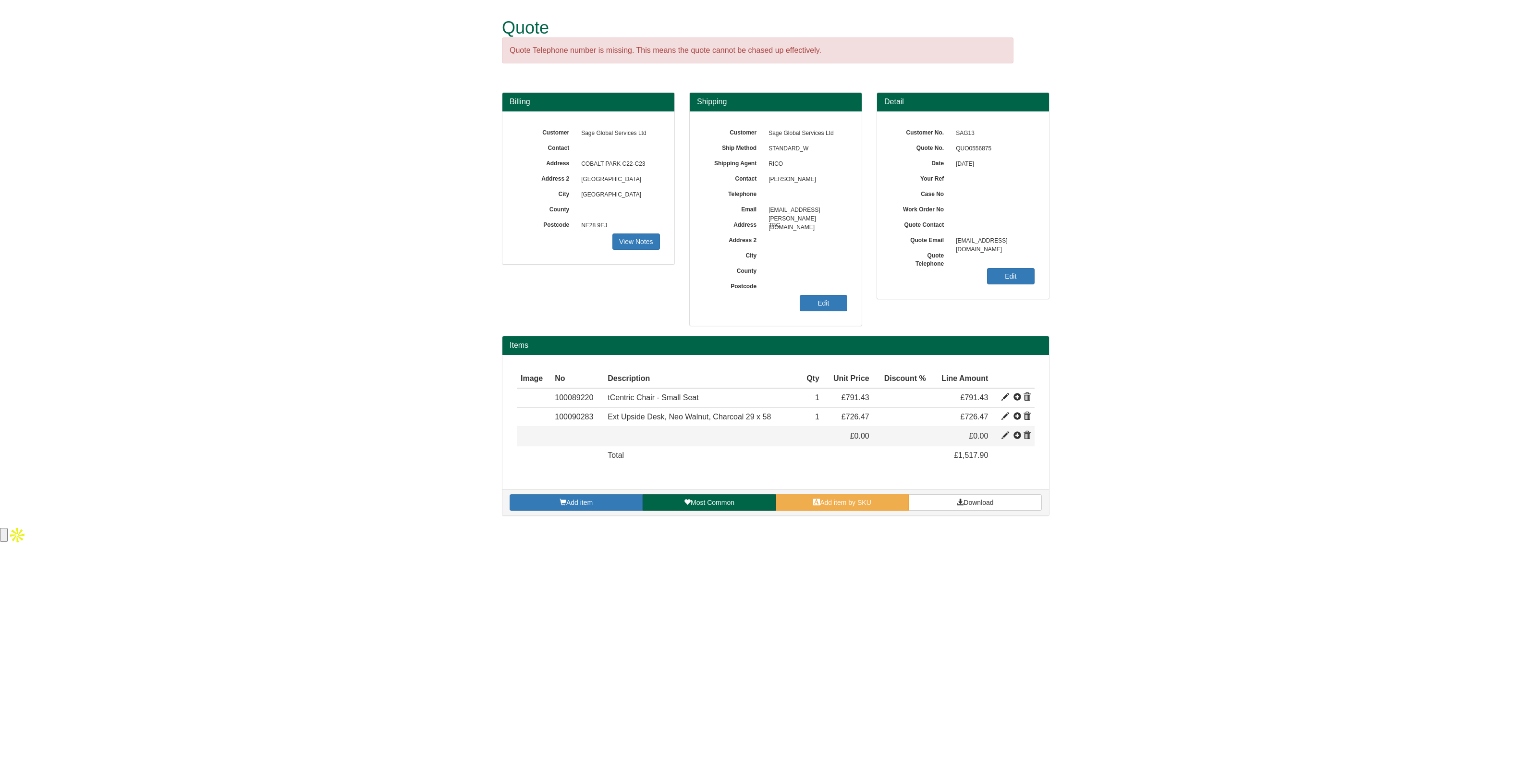
click at [1030, 436] on span at bounding box center [1027, 436] width 8 height 8
click at [1026, 435] on span at bounding box center [1027, 436] width 8 height 8
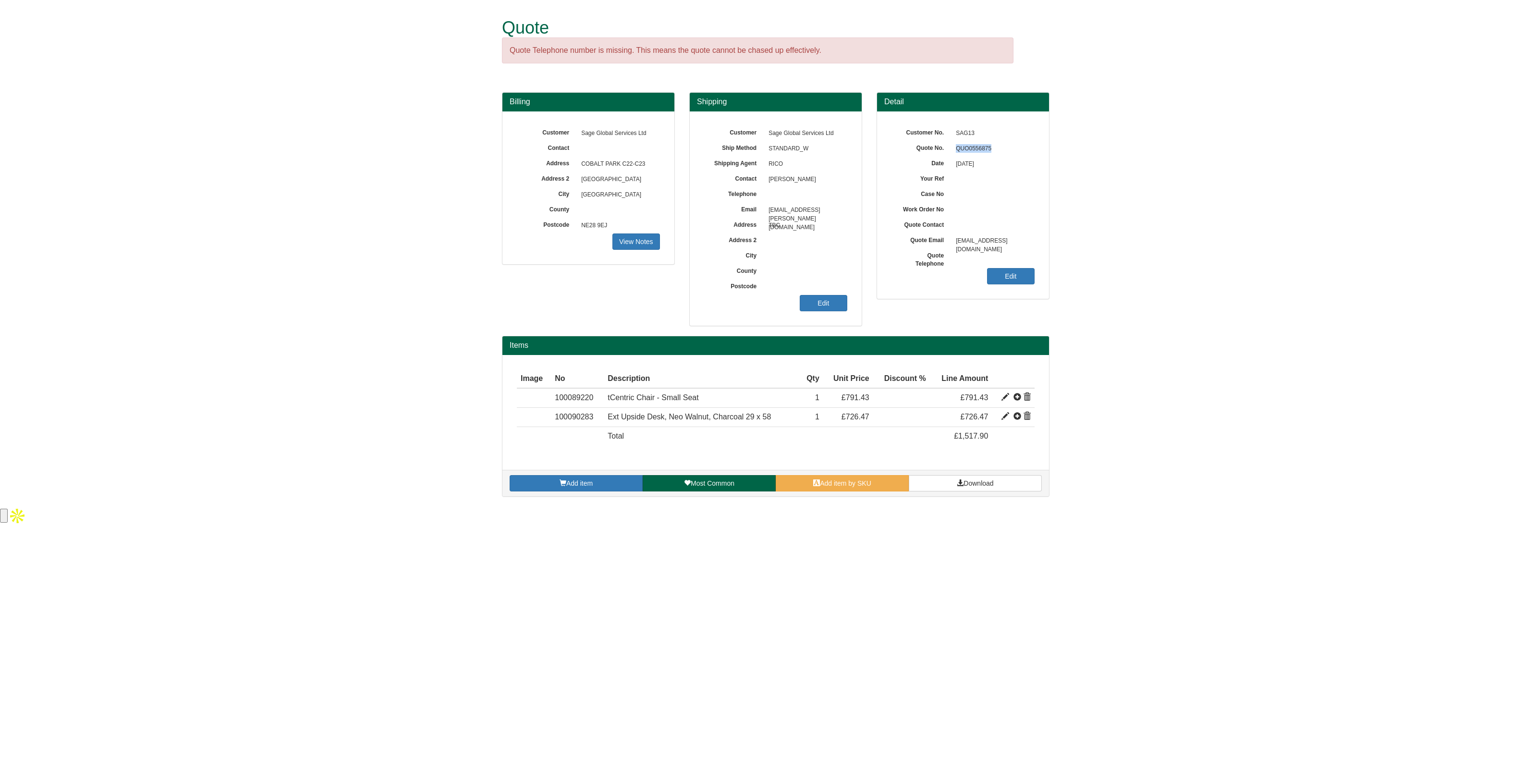
drag, startPoint x: 989, startPoint y: 147, endPoint x: 955, endPoint y: 147, distance: 34.0
click at [955, 147] on span "QUO0556875" at bounding box center [993, 149] width 84 height 16
click at [862, 477] on link "Add item by SKU" at bounding box center [842, 483] width 133 height 16
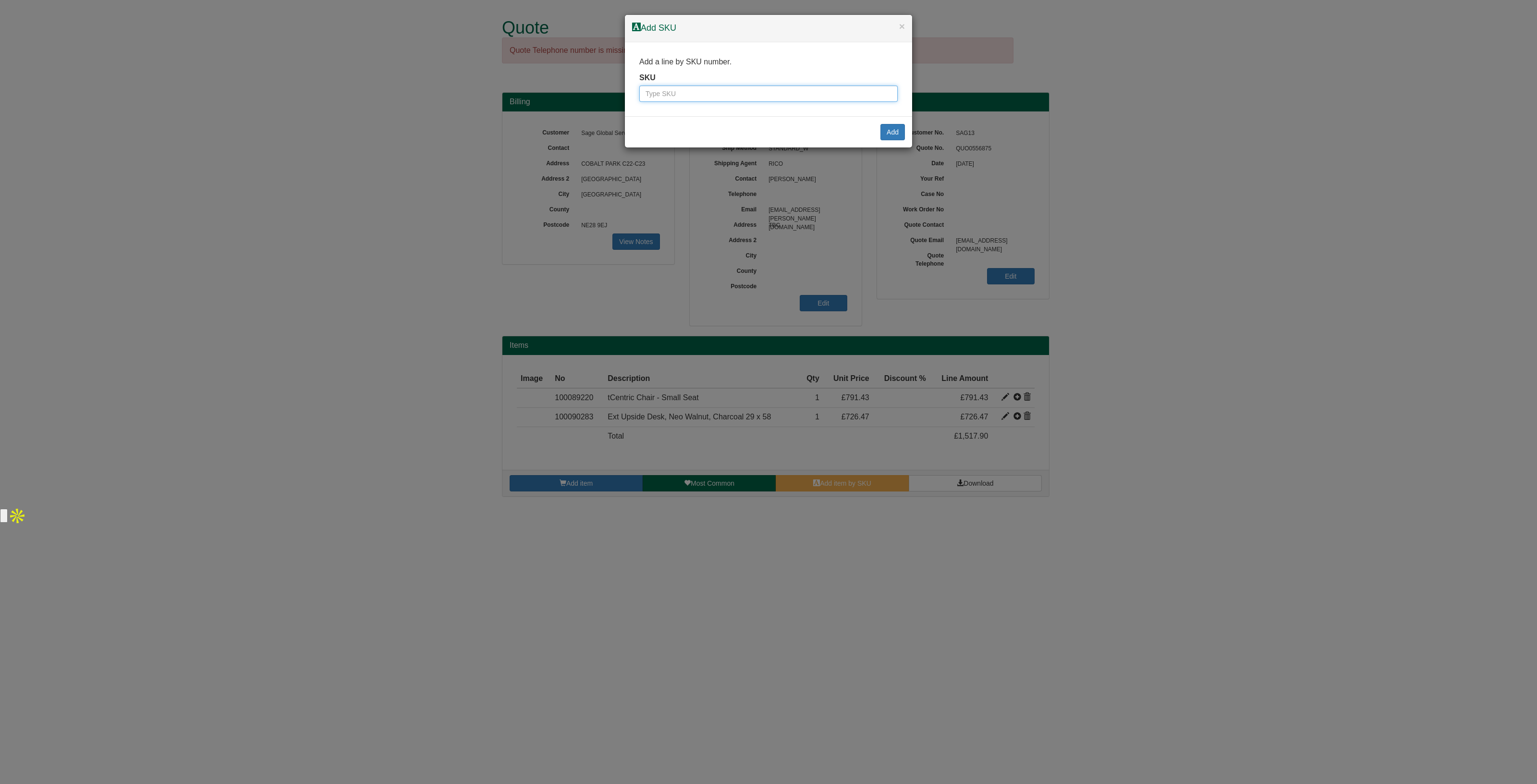
click at [653, 95] on input "text" at bounding box center [768, 93] width 258 height 16
type input "977012"
click at [893, 130] on button "Add" at bounding box center [893, 132] width 24 height 16
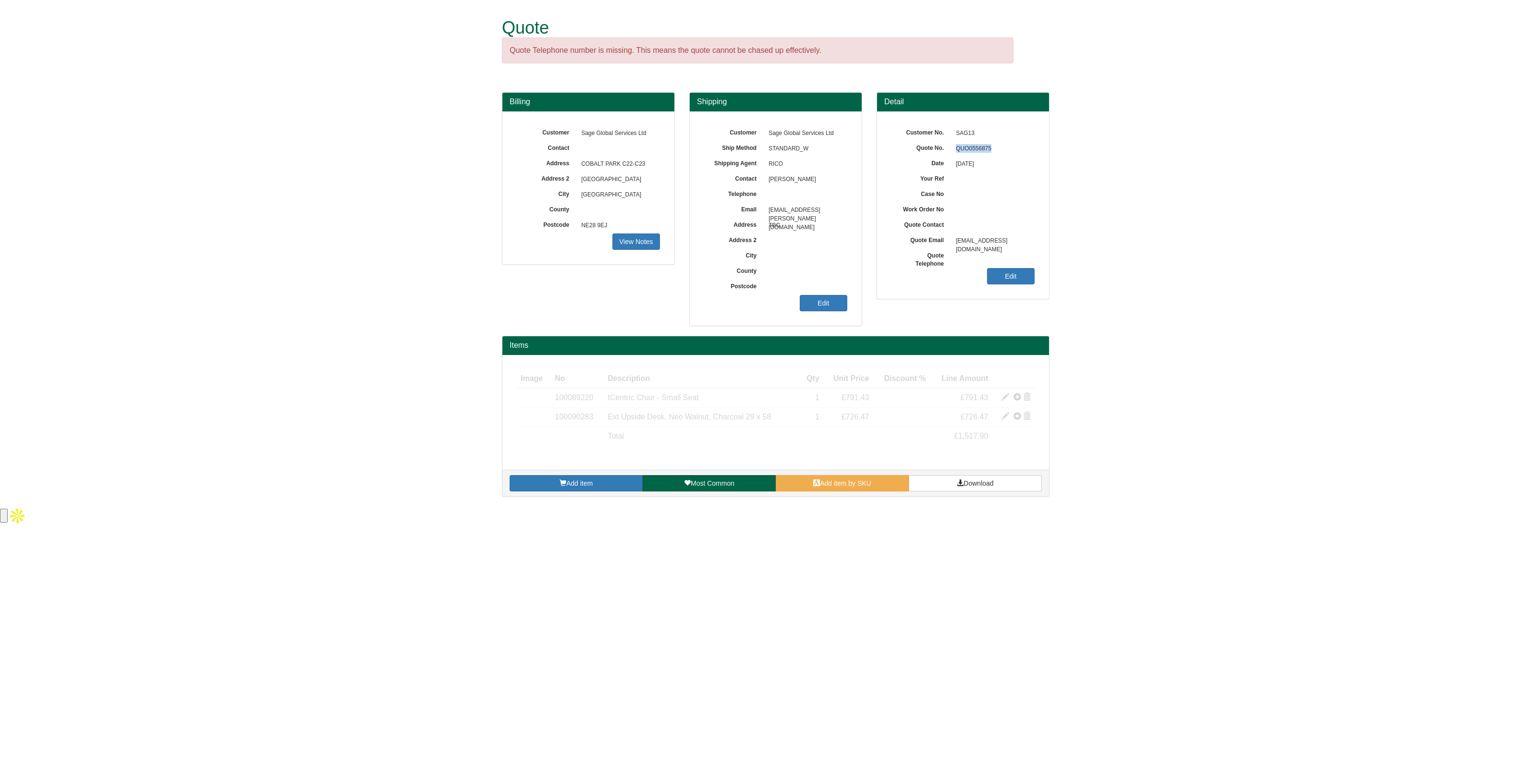
drag, startPoint x: 998, startPoint y: 147, endPoint x: 950, endPoint y: 145, distance: 48.0
click at [950, 126] on div "Quote No. QUO0556875" at bounding box center [963, 126] width 143 height 0
copy div "QUO0556875"
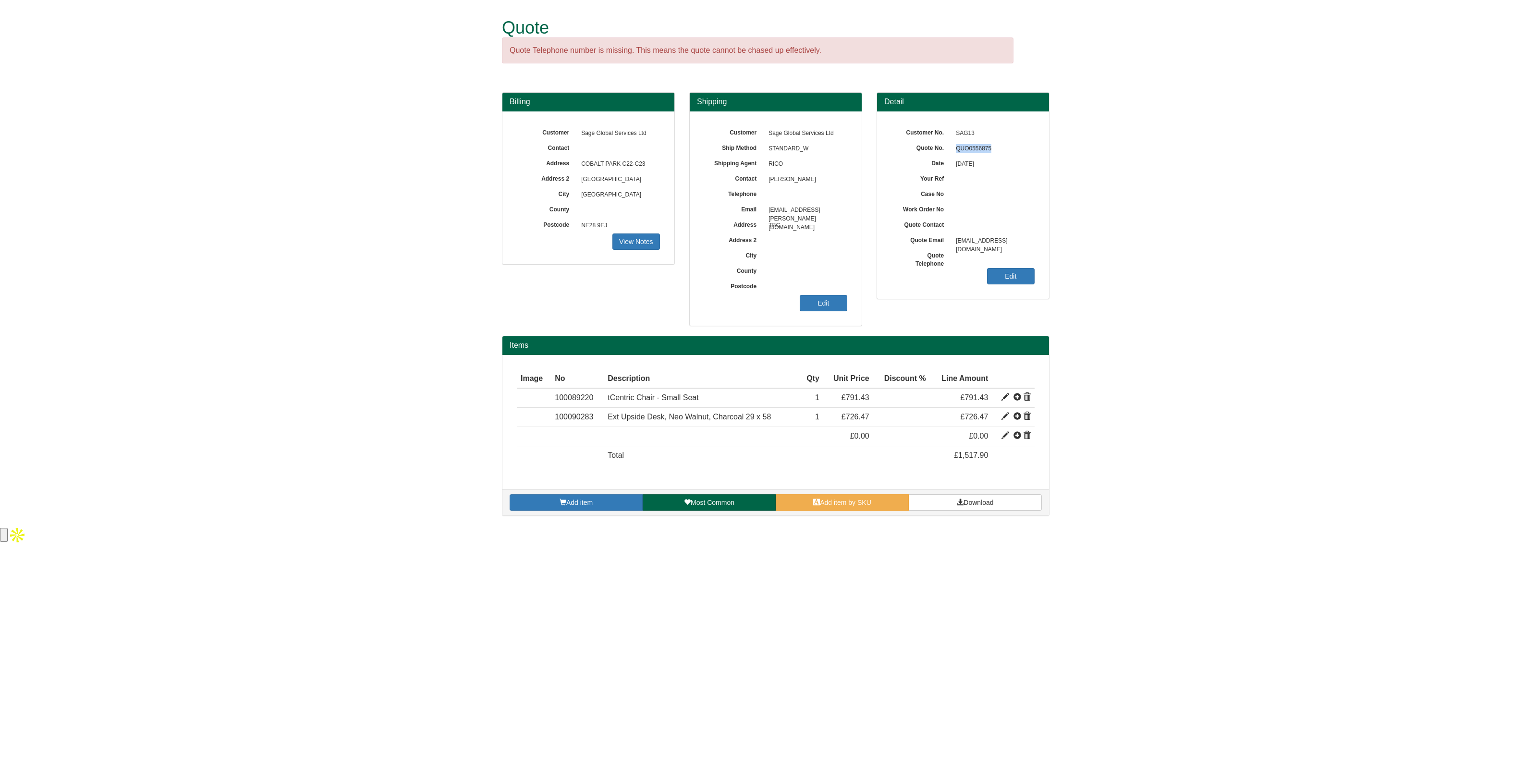
drag, startPoint x: 999, startPoint y: 147, endPoint x: 951, endPoint y: 147, distance: 48.0
click at [951, 147] on span "QUO0556875" at bounding box center [993, 149] width 84 height 16
copy span "QUO0556875"
